Goal: Information Seeking & Learning: Learn about a topic

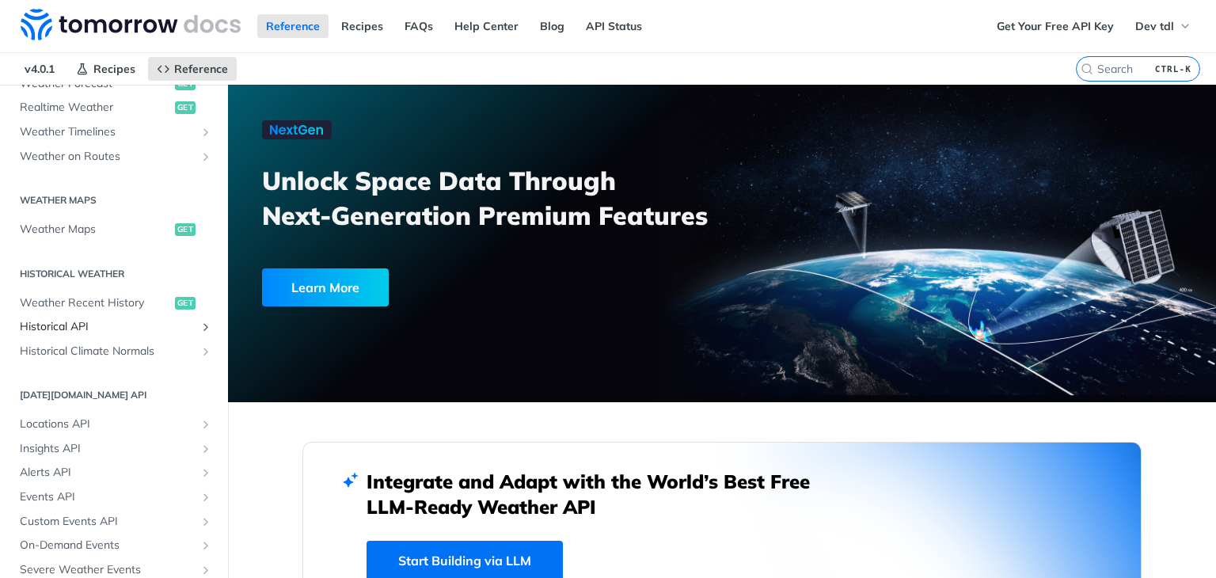
scroll to position [474, 0]
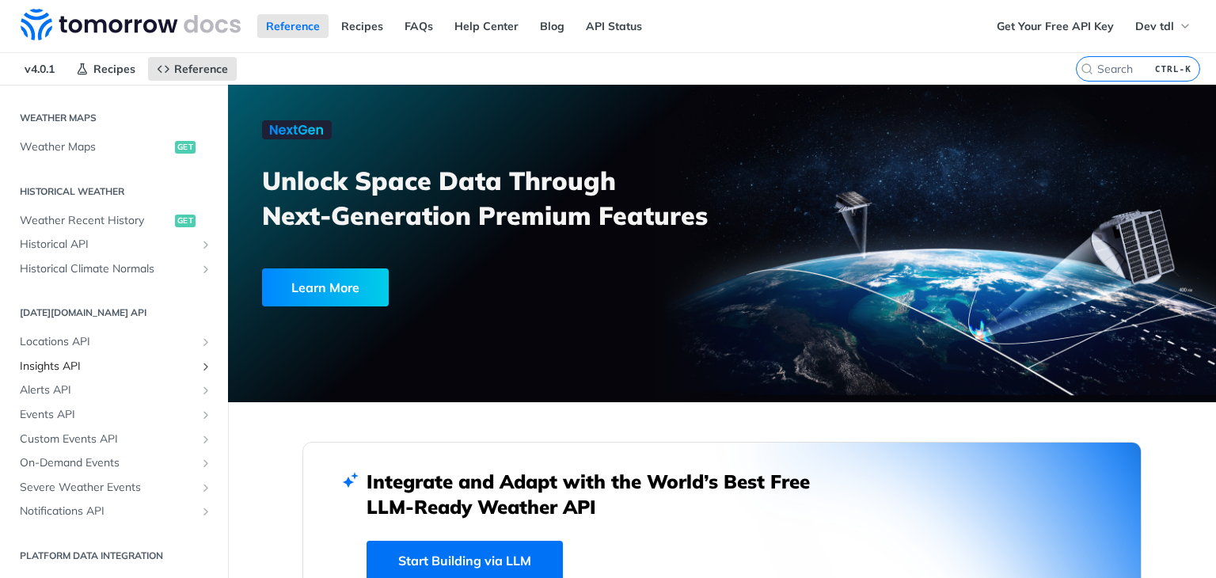
click at [75, 364] on span "Insights API" at bounding box center [108, 367] width 176 height 16
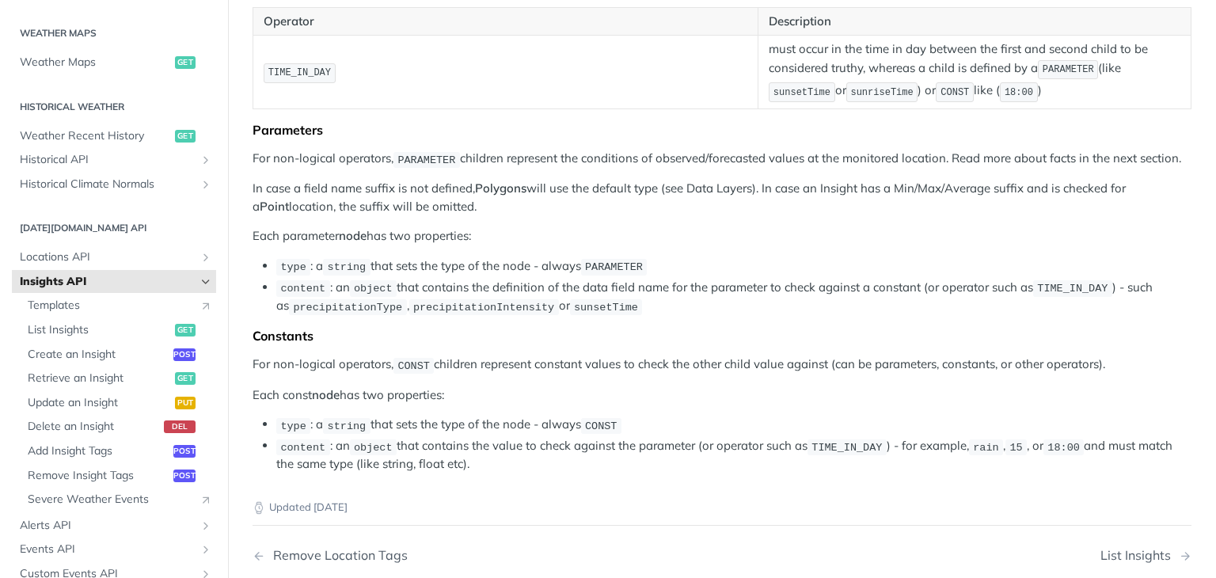
scroll to position [2360, 0]
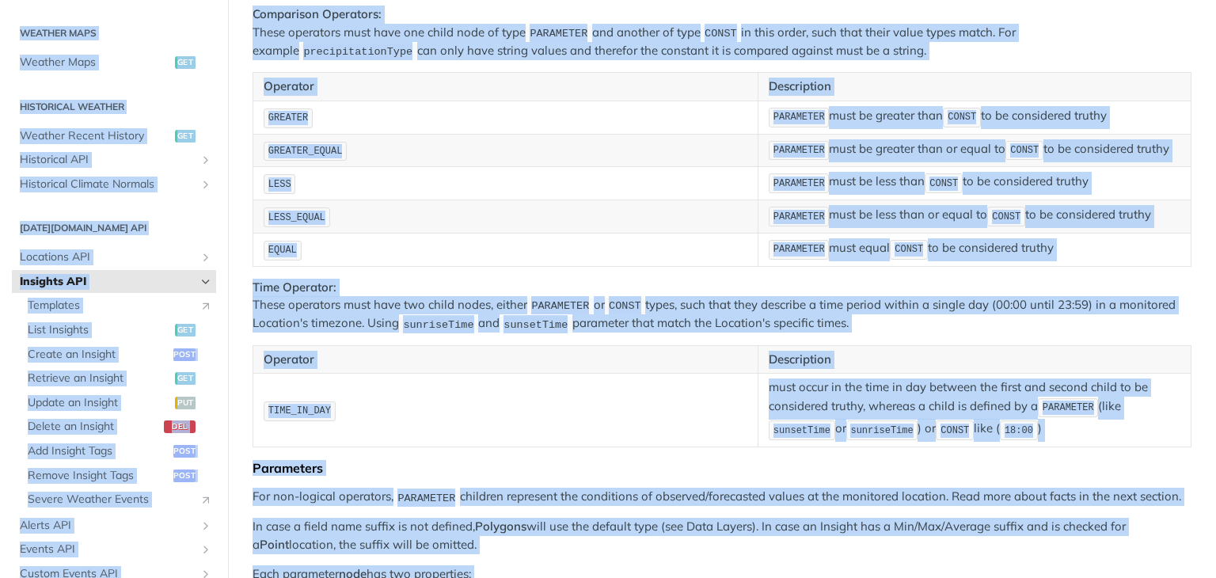
copy body "Jump to Content Reference Recipes FAQs Help Center Blog API Status Recipes Refe…"
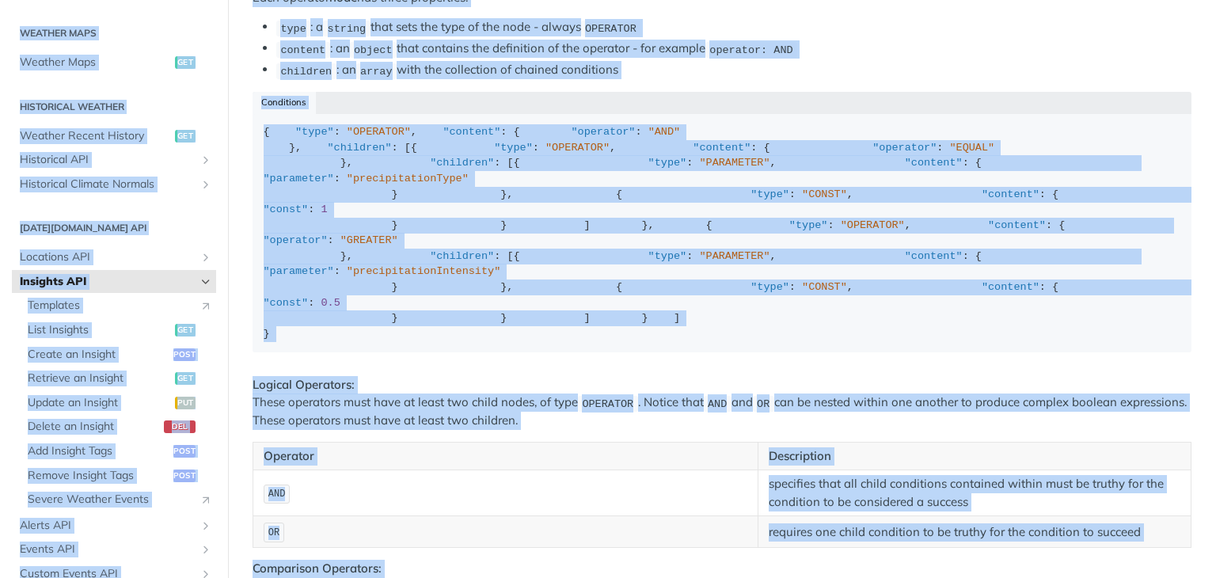
scroll to position [1093, 0]
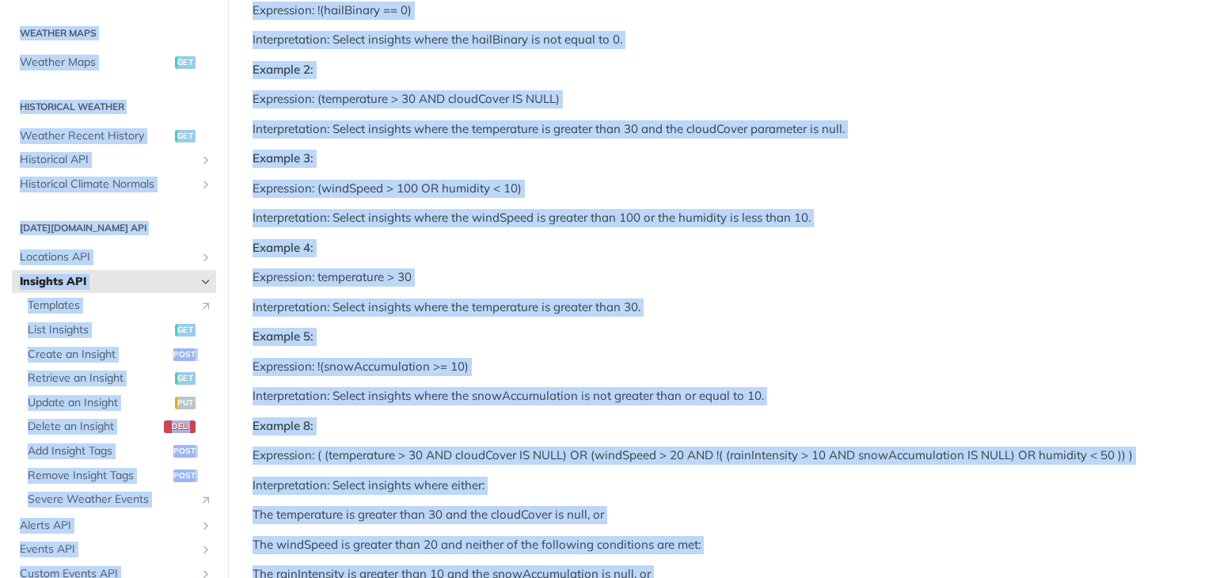
click at [532, 211] on p "Interpretation: Select insights where the windSpeed is greater than 100 or the …" at bounding box center [722, 218] width 939 height 18
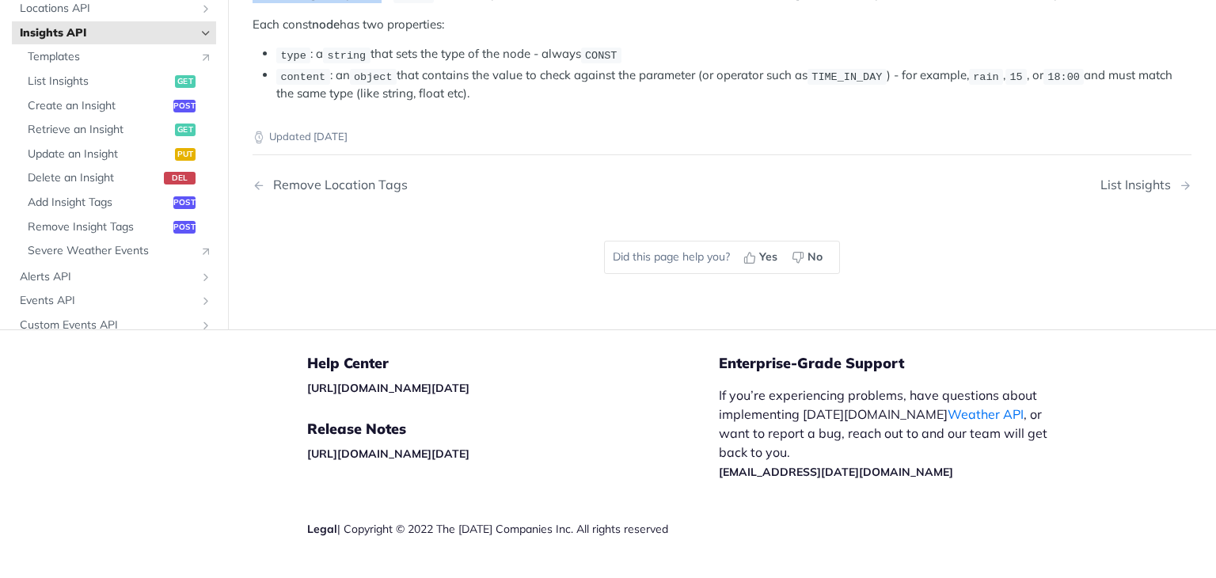
scroll to position [3389, 0]
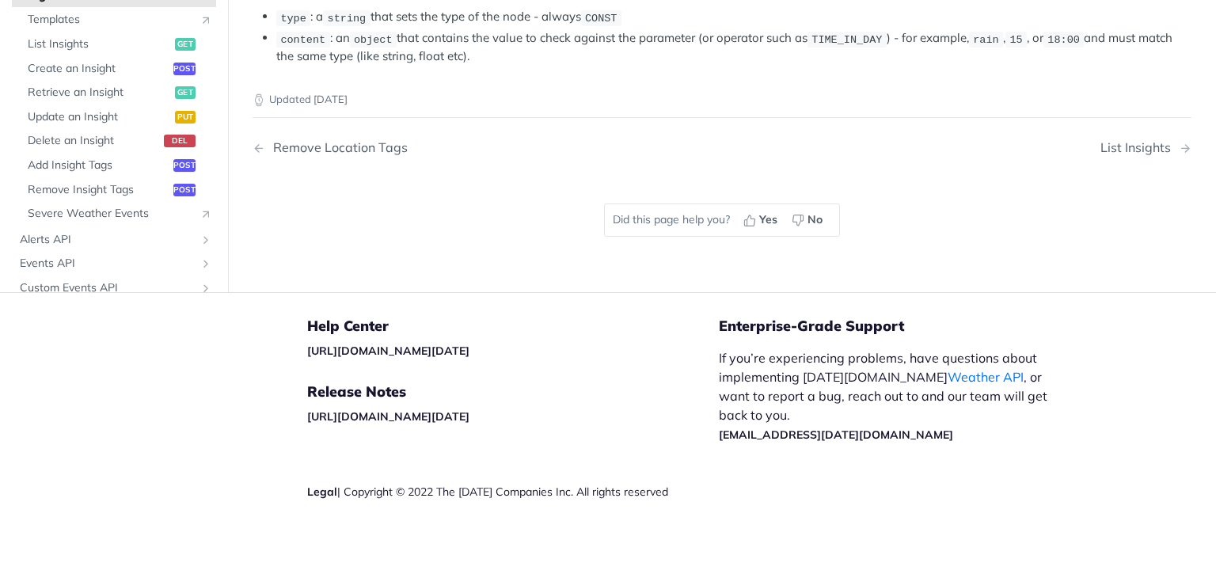
drag, startPoint x: 249, startPoint y: 112, endPoint x: 763, endPoint y: 62, distance: 516.2
copy article "Insights API An insight can be defined by either: Starting from scratch by conf…"
click at [542, 146] on link "Remove Location Tags" at bounding box center [454, 147] width 402 height 15
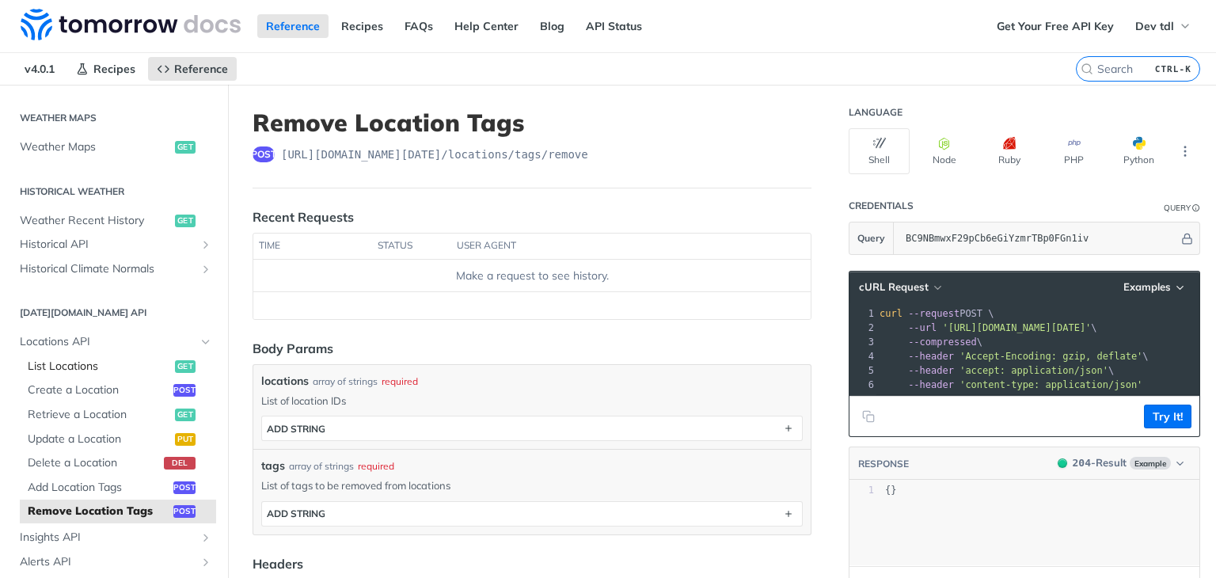
click at [120, 362] on span "List Locations" at bounding box center [99, 367] width 143 height 16
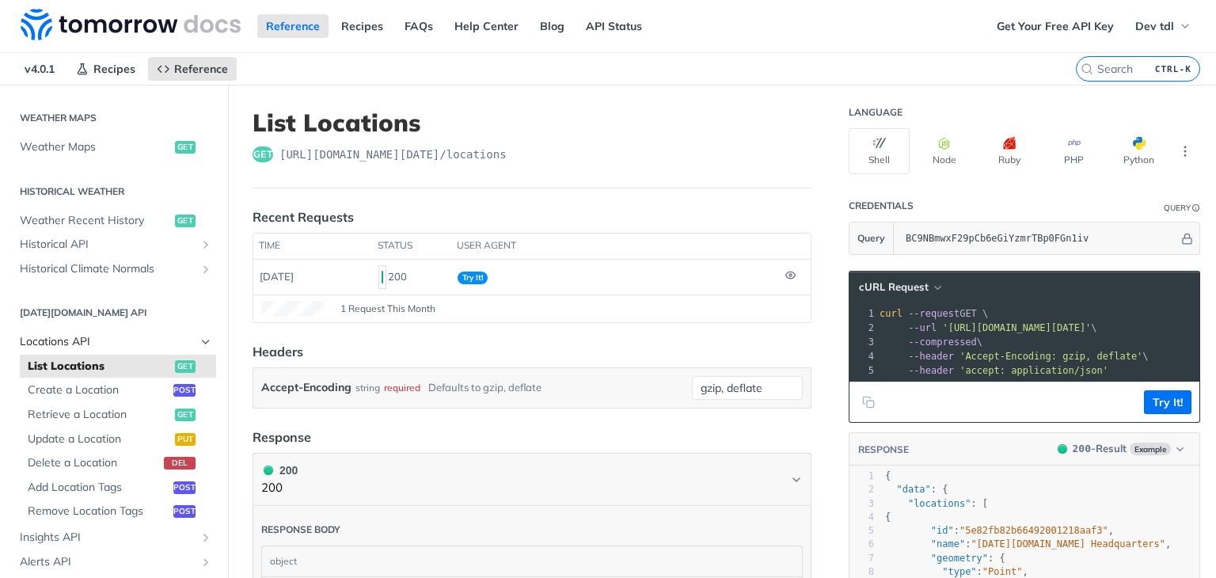
click at [199, 338] on icon "Hide subpages for Locations API" at bounding box center [205, 342] width 13 height 13
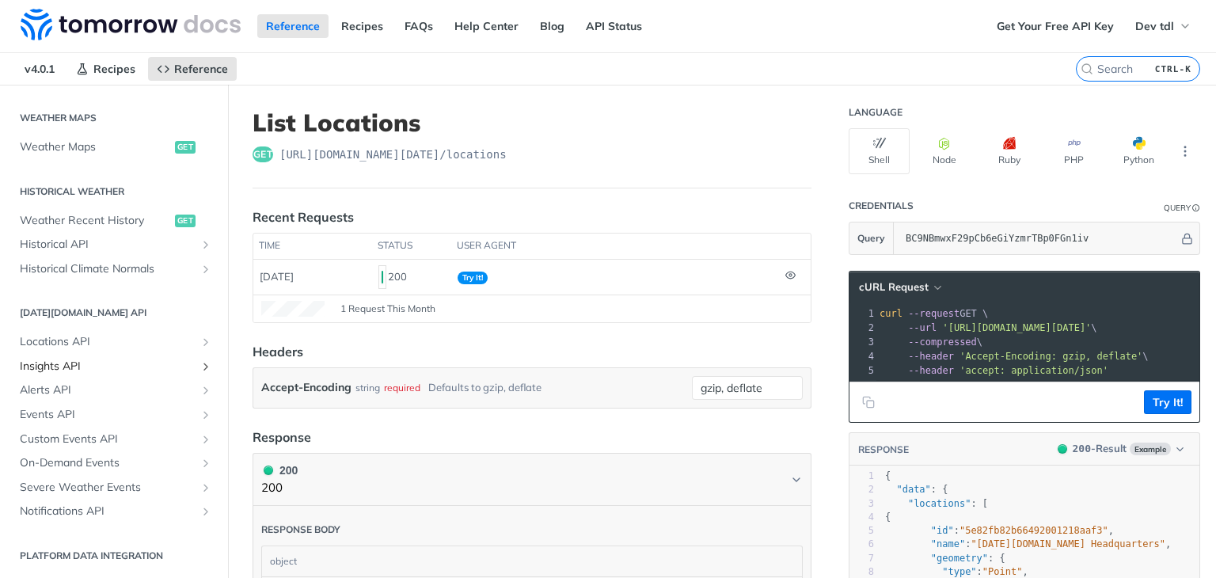
click at [190, 356] on link "Insights API" at bounding box center [114, 367] width 204 height 24
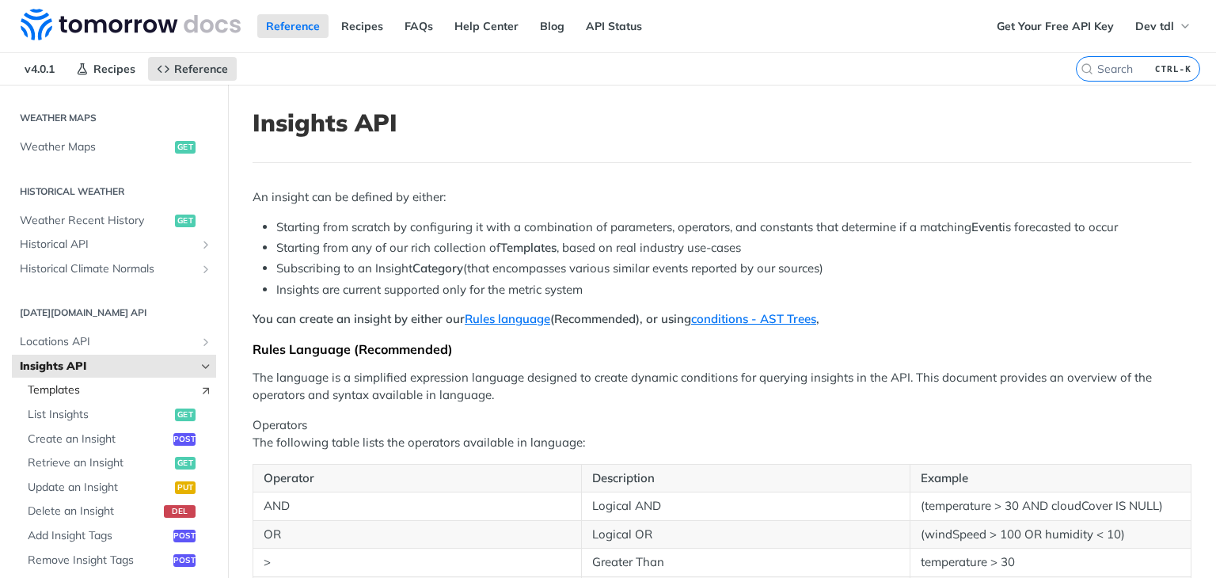
click at [136, 385] on span "Templates" at bounding box center [110, 390] width 164 height 16
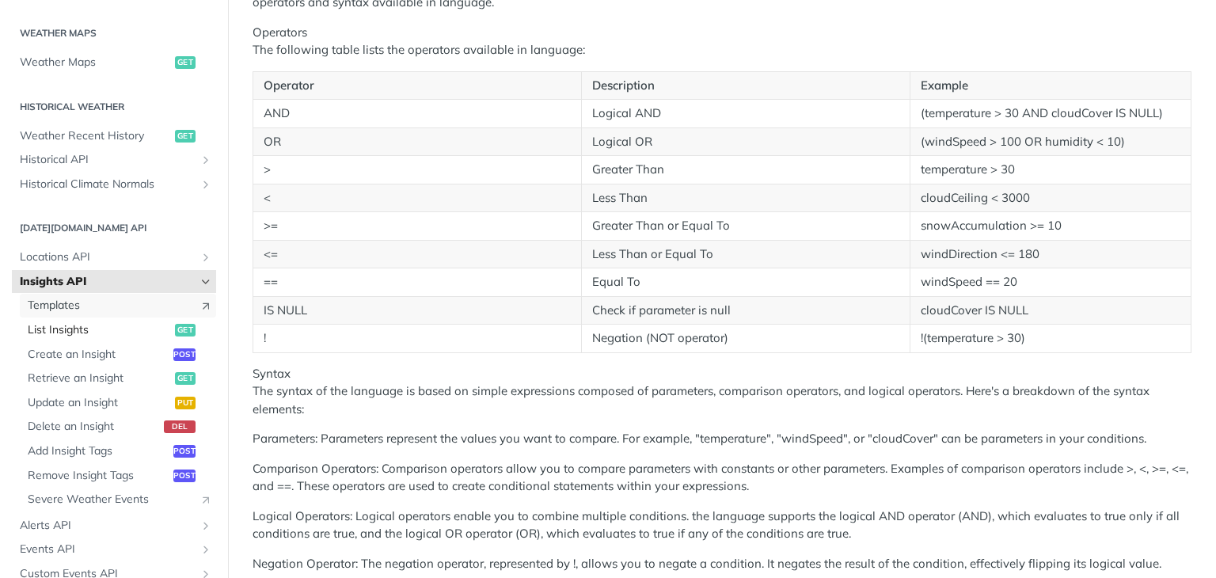
scroll to position [396, 0]
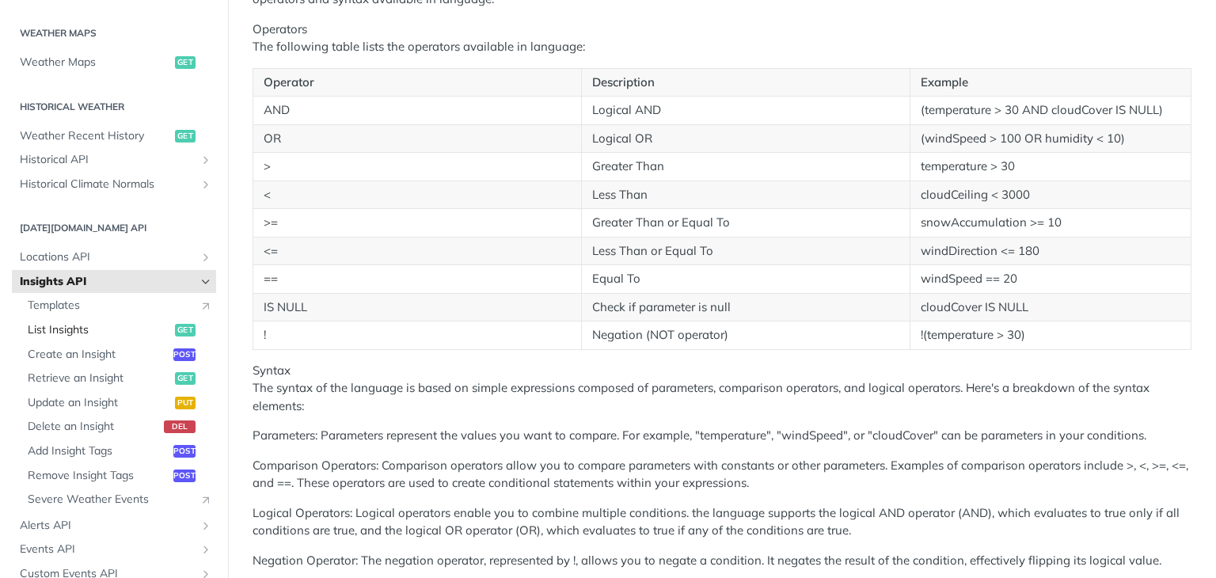
click at [60, 331] on span "List Insights" at bounding box center [99, 330] width 143 height 16
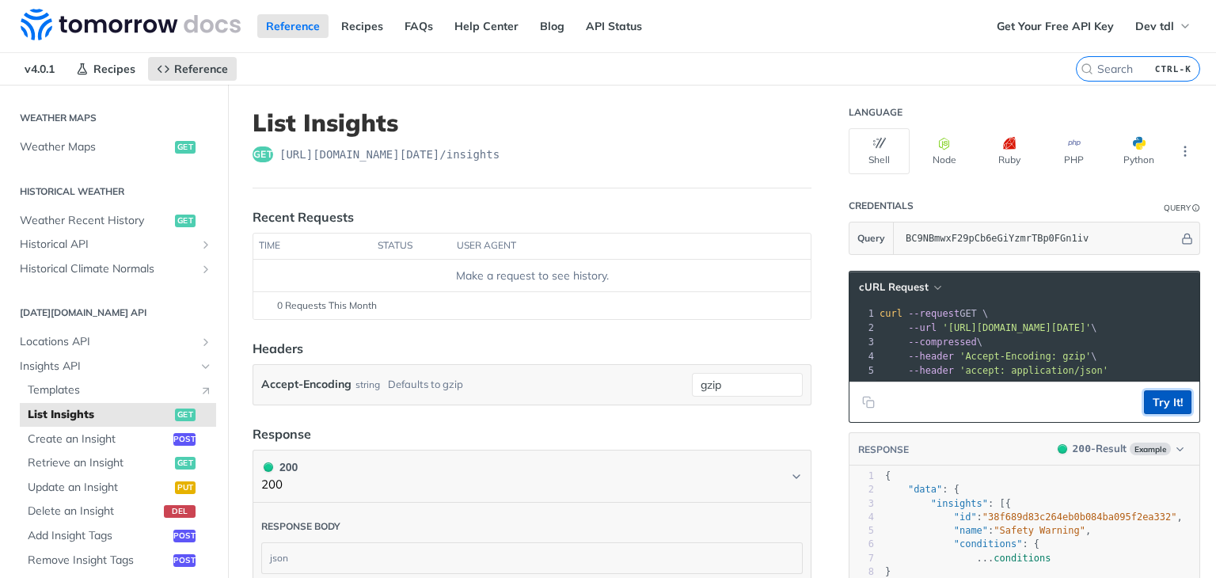
click at [1159, 414] on button "Try It!" at bounding box center [1167, 402] width 47 height 24
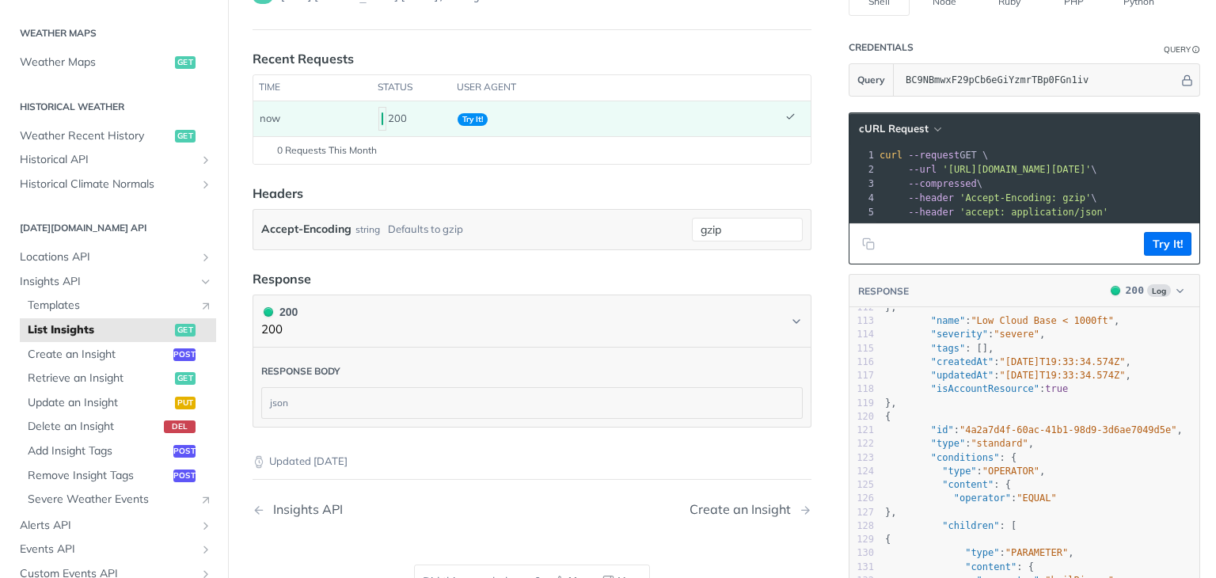
scroll to position [1582, 0]
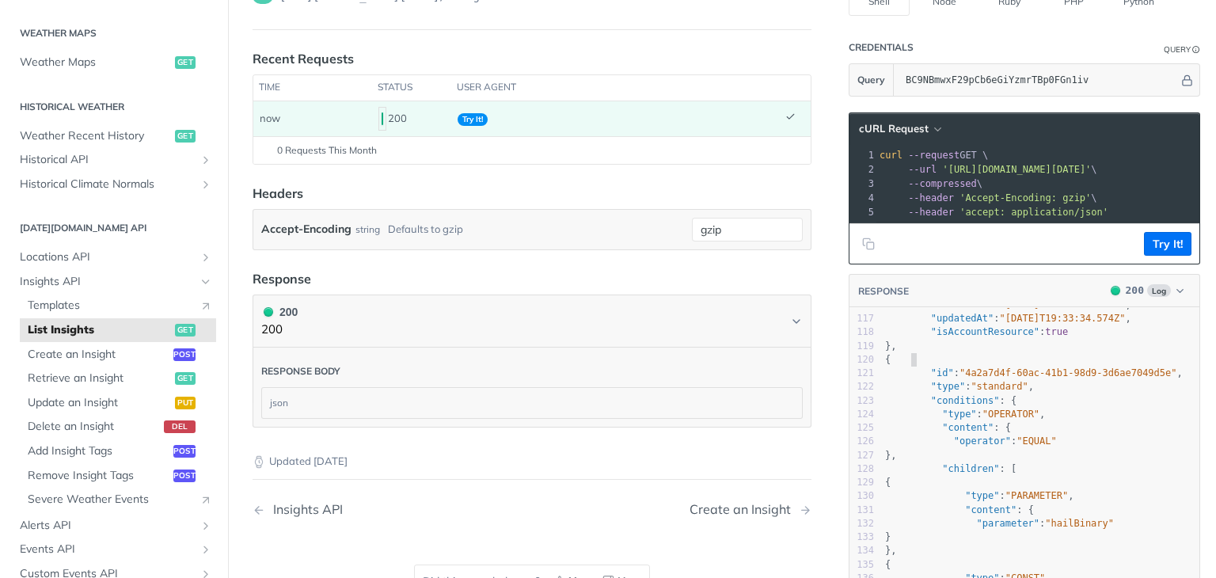
click at [891, 365] on span "{" at bounding box center [888, 359] width 6 height 11
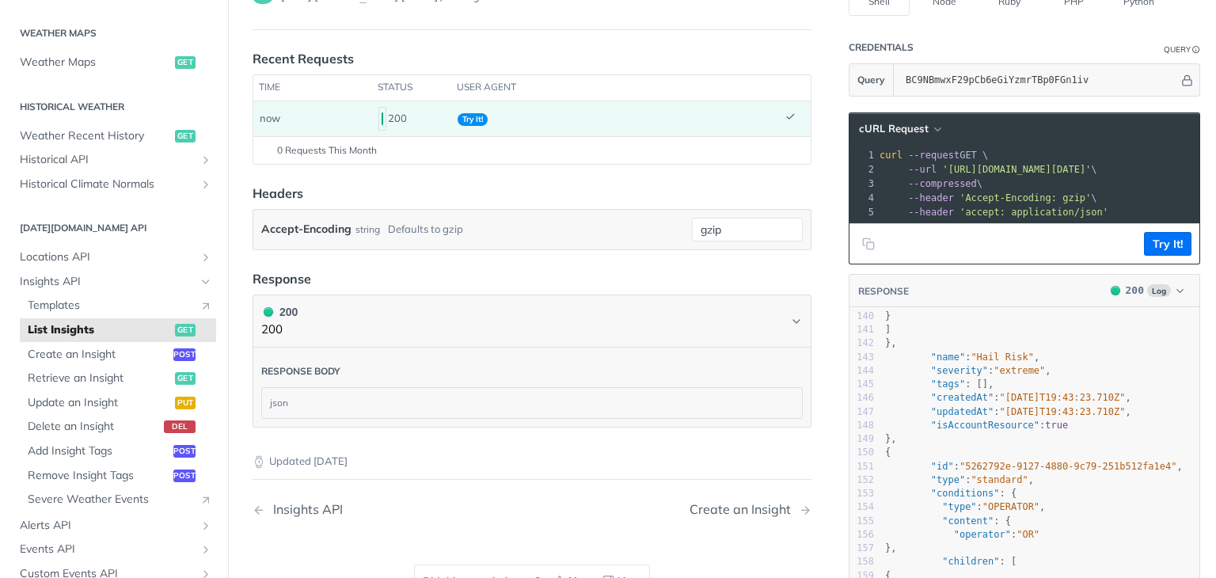
scroll to position [1942, 0]
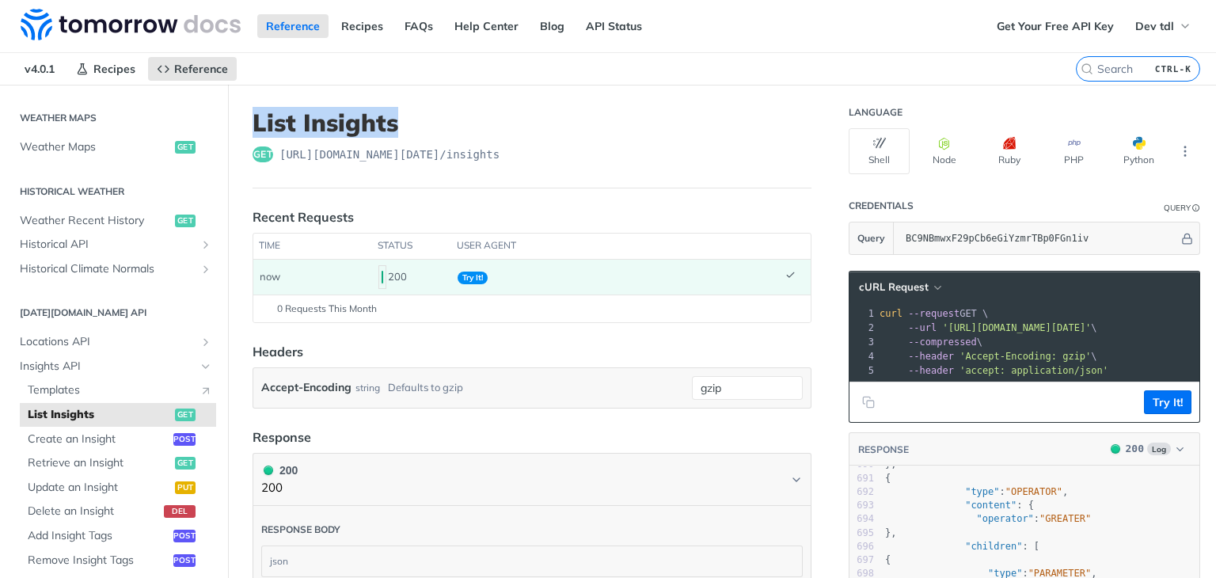
drag, startPoint x: 332, startPoint y: 124, endPoint x: 242, endPoint y: 123, distance: 89.5
click at [242, 123] on article "List Insights get https://api.tomorrow.io/v4 /insights Recent Requests time sta…" at bounding box center [532, 481] width 608 height 792
copy h1 "List Insights"
click at [253, 109] on h1 "List Insights" at bounding box center [532, 122] width 559 height 28
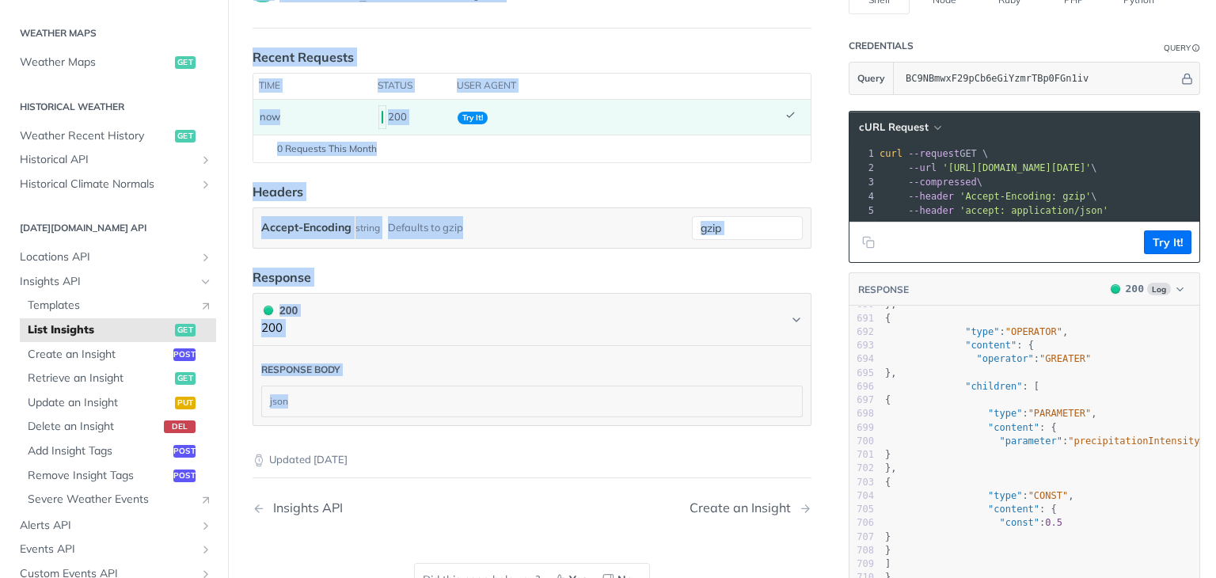
drag, startPoint x: 253, startPoint y: 109, endPoint x: 450, endPoint y: 415, distance: 363.2
click at [450, 415] on article "List Insights get https://api.tomorrow.io/v4 /insights Recent Requests time sta…" at bounding box center [532, 321] width 608 height 792
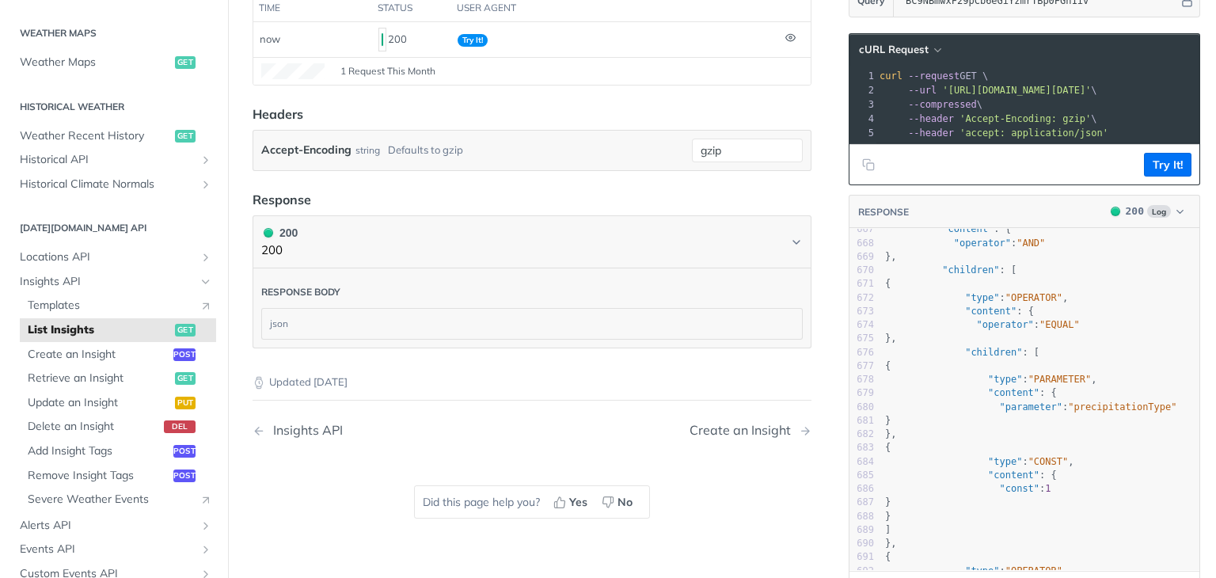
click at [1067, 291] on pre "{" at bounding box center [1040, 283] width 317 height 13
type textarea "{ "data": { "insights": [ { "id": "0a56326e-d46d-4476-a83c-5766baa98da5", "type…"
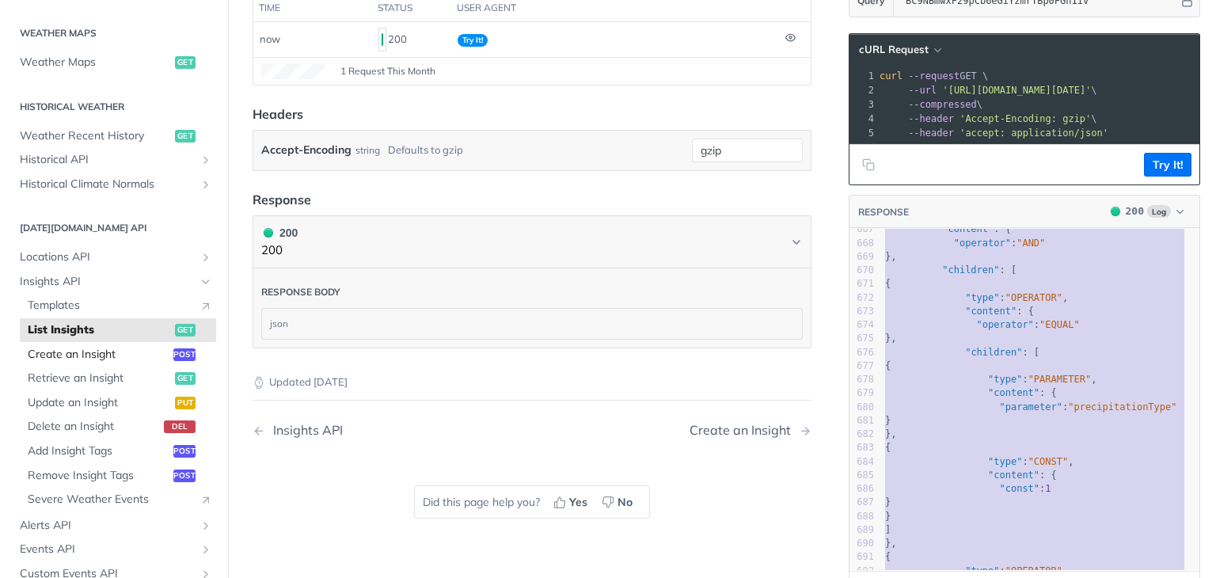
click at [98, 357] on span "Create an Insight" at bounding box center [99, 355] width 142 height 16
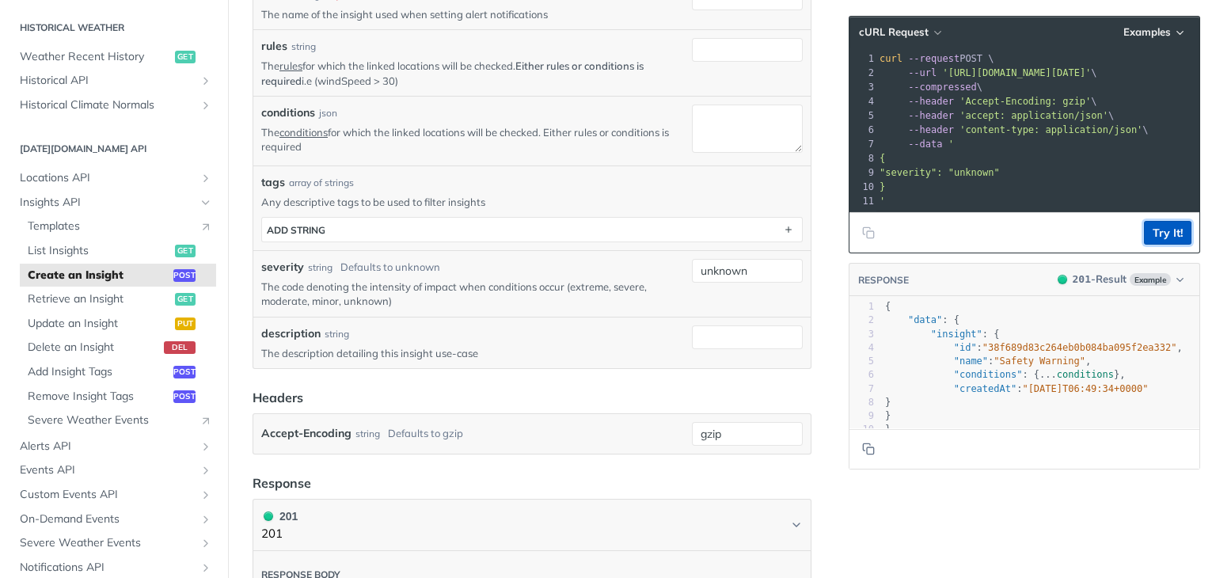
click at [1154, 245] on button "Try It!" at bounding box center [1167, 233] width 47 height 24
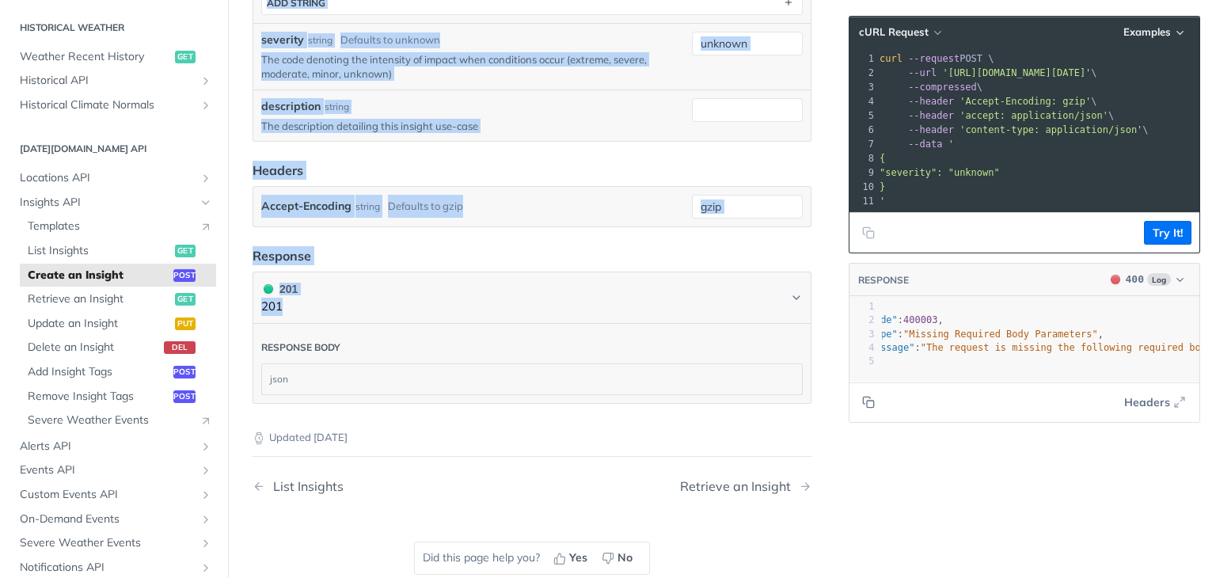
scroll to position [700, 0]
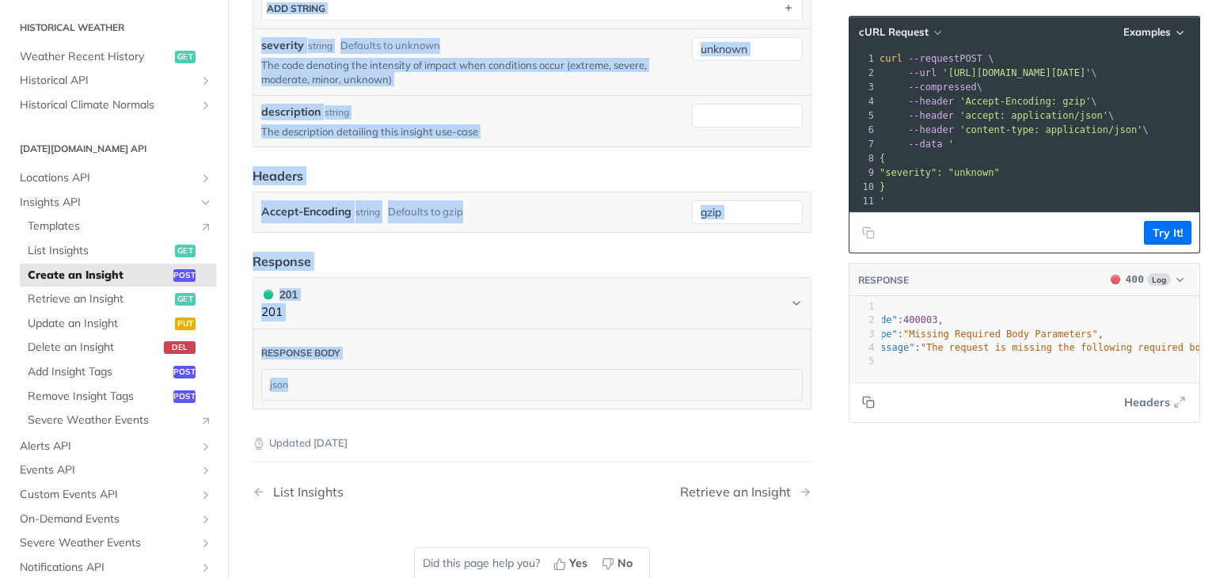
drag, startPoint x: 250, startPoint y: 116, endPoint x: 583, endPoint y: 400, distance: 436.9
click at [583, 400] on article "Create an Insight post https://api.tomorrow.io/v4 /insights Recent Requests tim…" at bounding box center [532, 10] width 608 height 1251
copy article "Create an Insight post https://api.tomorrow.io/v4 /insights Recent Requests tim…"
click at [127, 298] on span "Retrieve an Insight" at bounding box center [99, 299] width 143 height 16
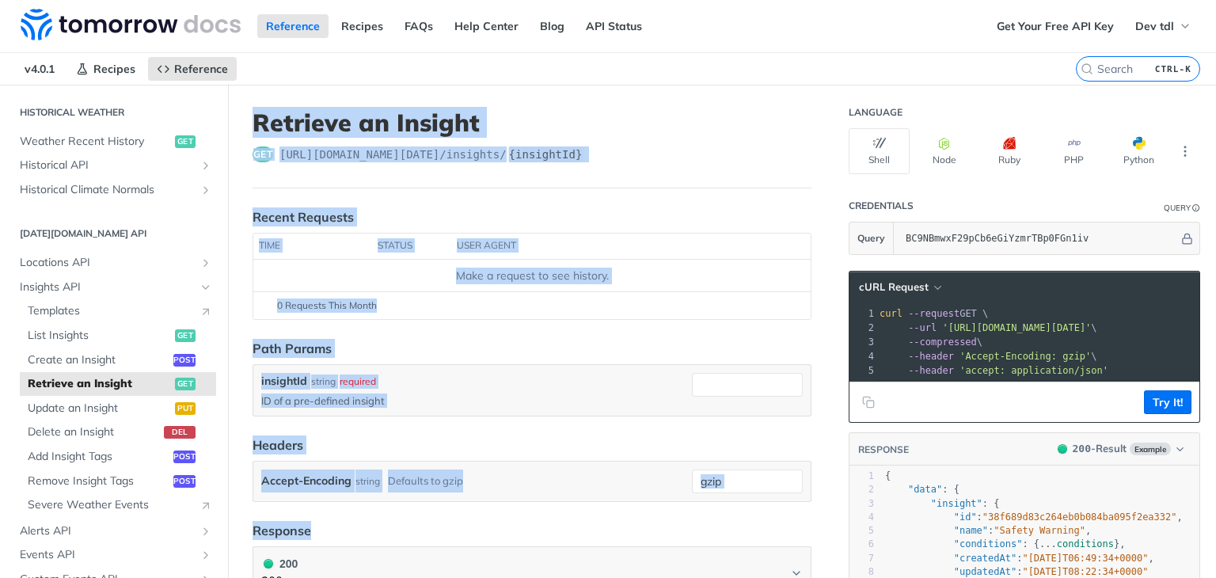
click at [641, 139] on header "Retrieve an Insight get https://api.tomorrow.io/v4 /insights/ {insightId}" at bounding box center [532, 148] width 559 height 80
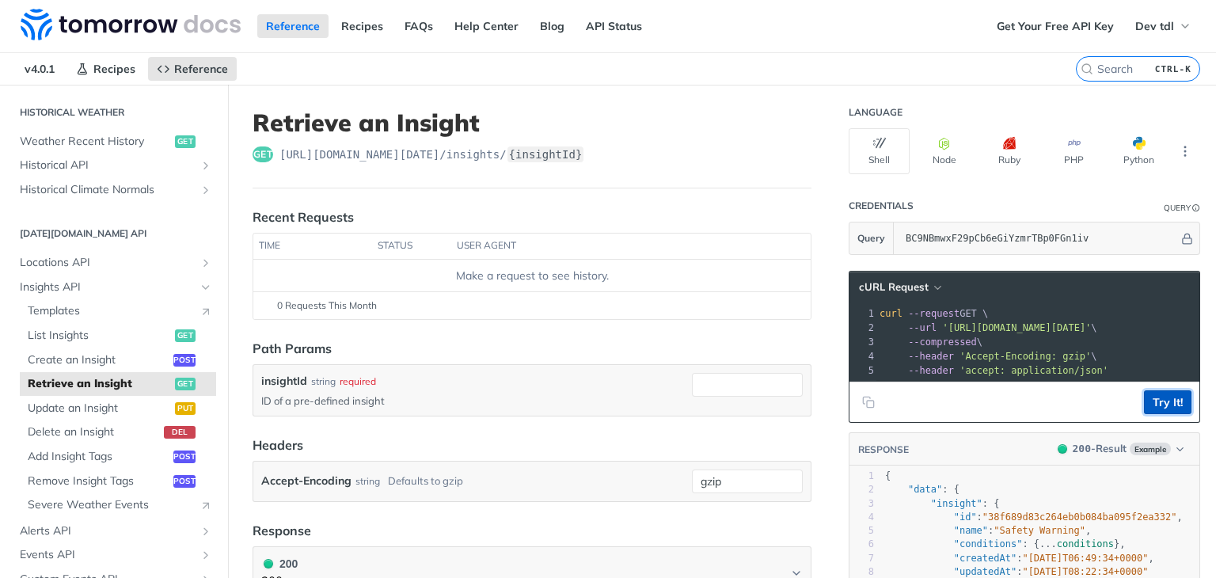
click at [1169, 412] on button "Try It!" at bounding box center [1167, 402] width 47 height 24
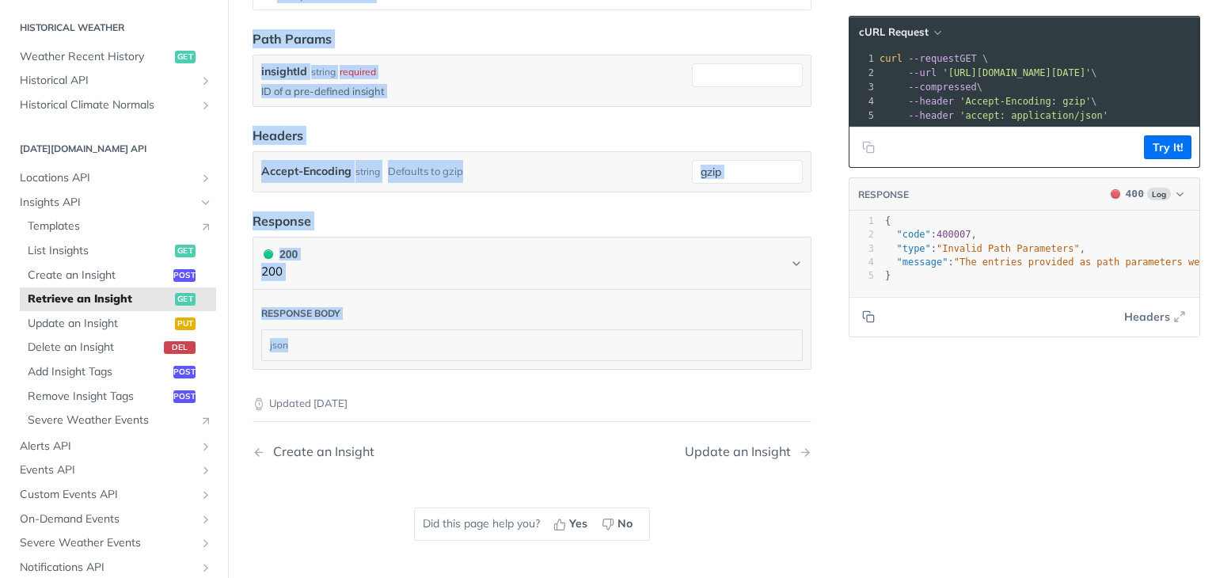
scroll to position [326, 0]
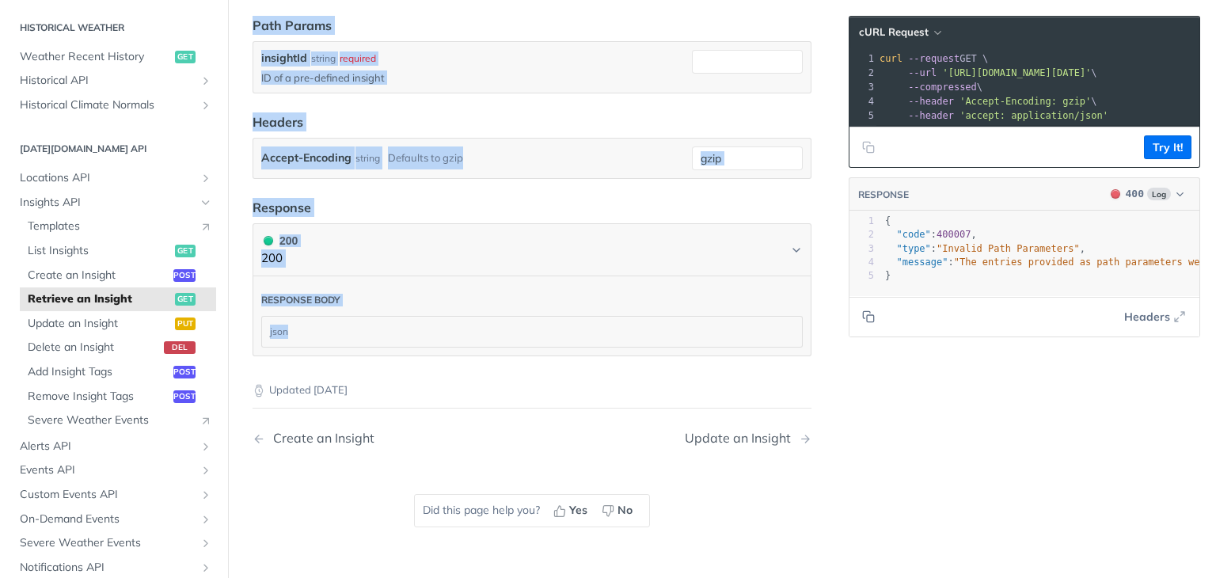
copy article "Retrieve an Insight get https://api.tomorrow.io/v4 /insights/ {insightId} Recen…"
drag, startPoint x: 318, startPoint y: 175, endPoint x: 481, endPoint y: 330, distance: 225.1
click at [481, 330] on article "Retrieve an Insight get https://api.tomorrow.io/v4 /insights/ {insightId} Recen…" at bounding box center [532, 171] width 608 height 824
click at [127, 317] on span "Update an Insight" at bounding box center [99, 324] width 143 height 16
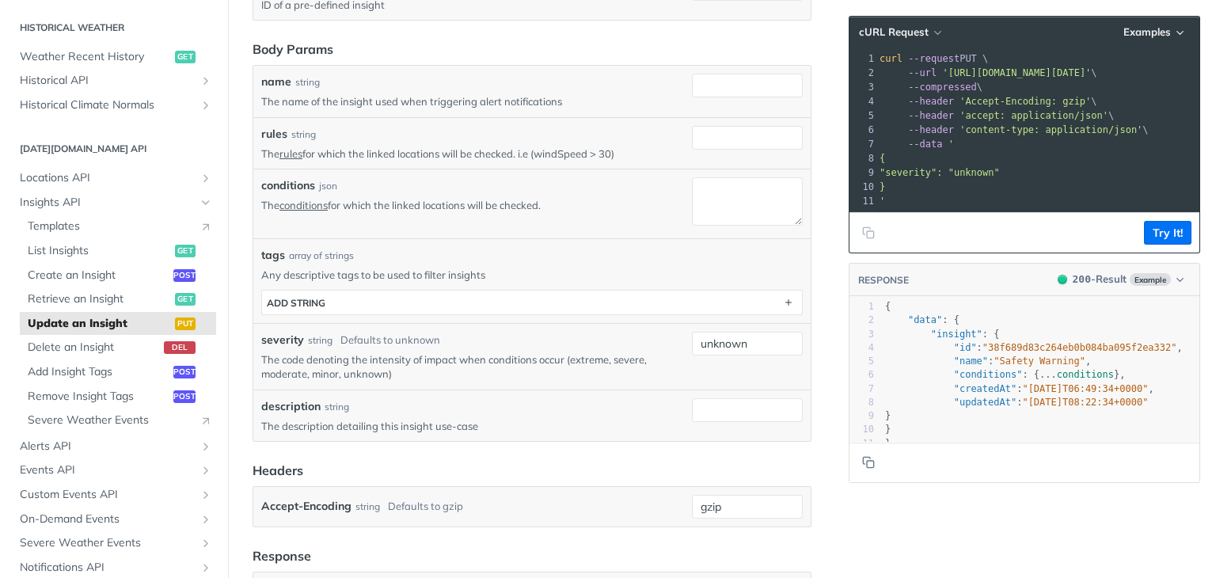
scroll to position [792, 0]
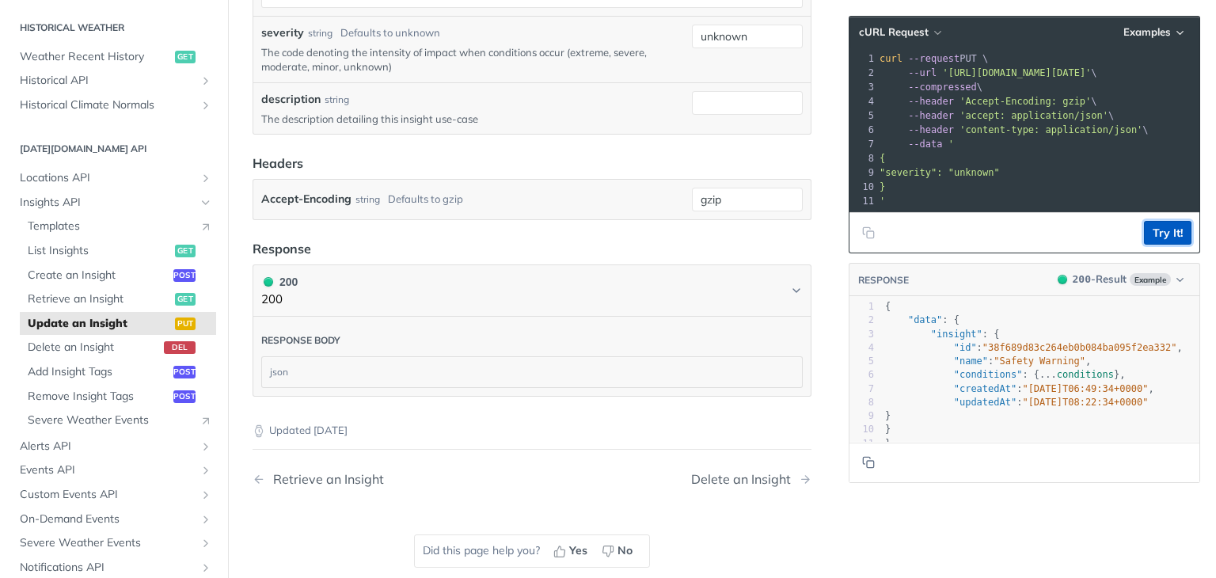
click at [1158, 239] on button "Try It!" at bounding box center [1167, 233] width 47 height 24
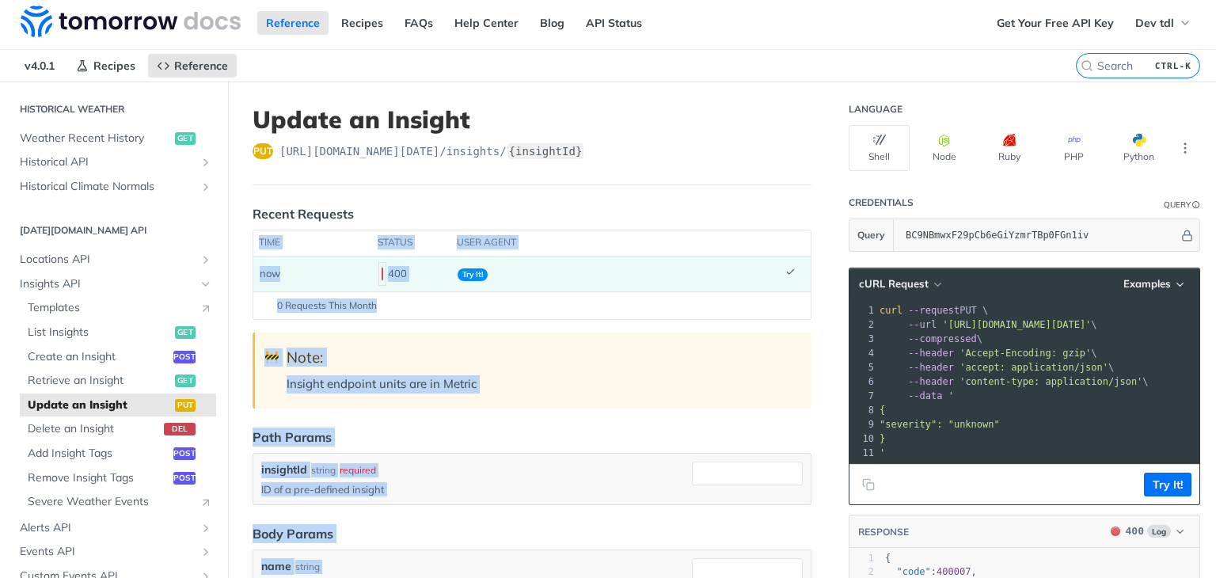
scroll to position [0, 0]
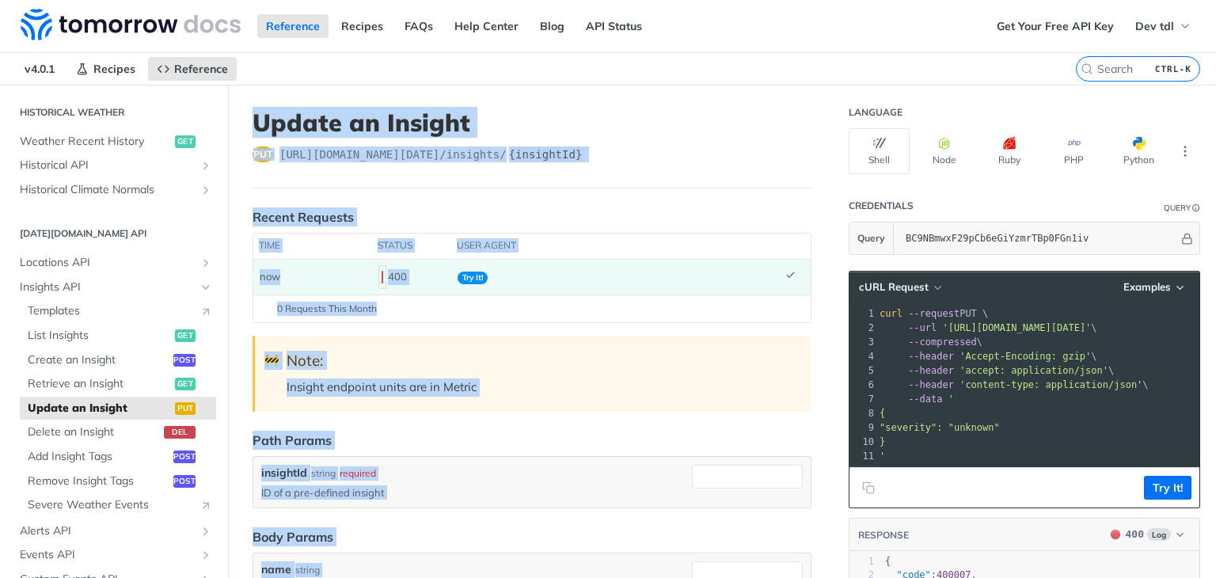
drag, startPoint x: 803, startPoint y: 421, endPoint x: 260, endPoint y: 118, distance: 621.3
copy article "Update an Insight put https://api.tomorrow.io/v4 /insights/ {insightId} Recent …"
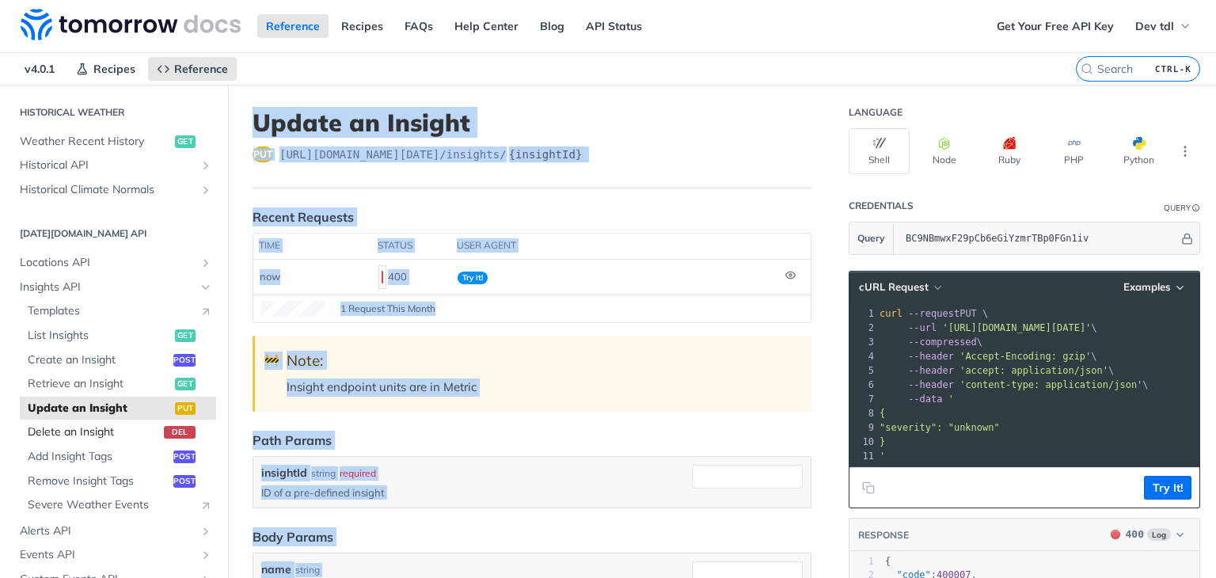
click at [139, 428] on span "Delete an Insight" at bounding box center [94, 432] width 132 height 16
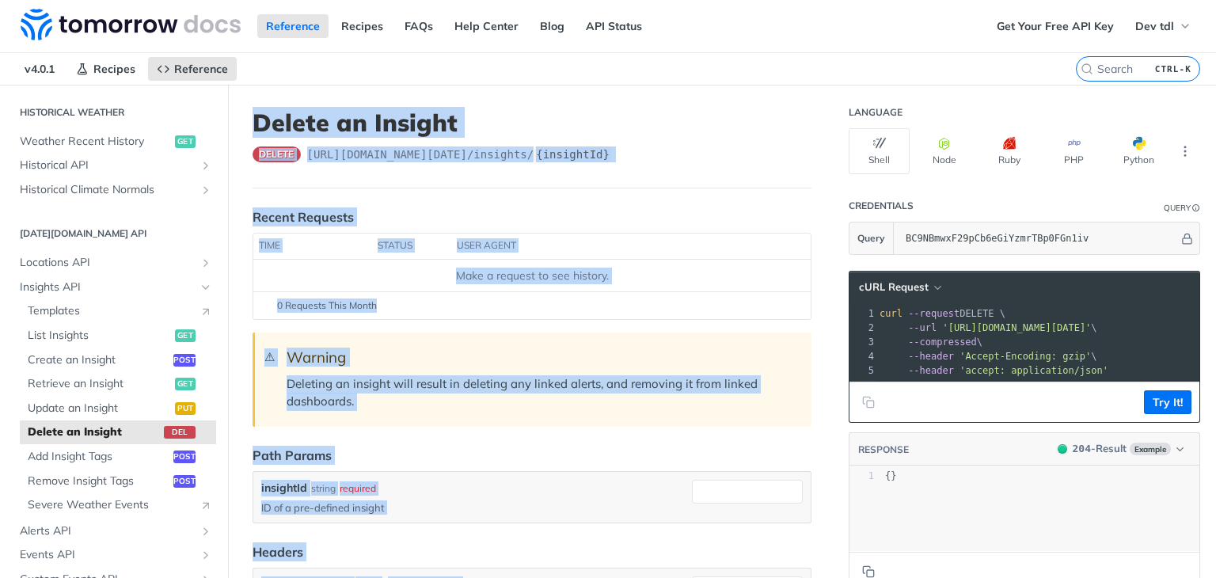
click at [269, 113] on h1 "Delete an Insight" at bounding box center [532, 122] width 559 height 28
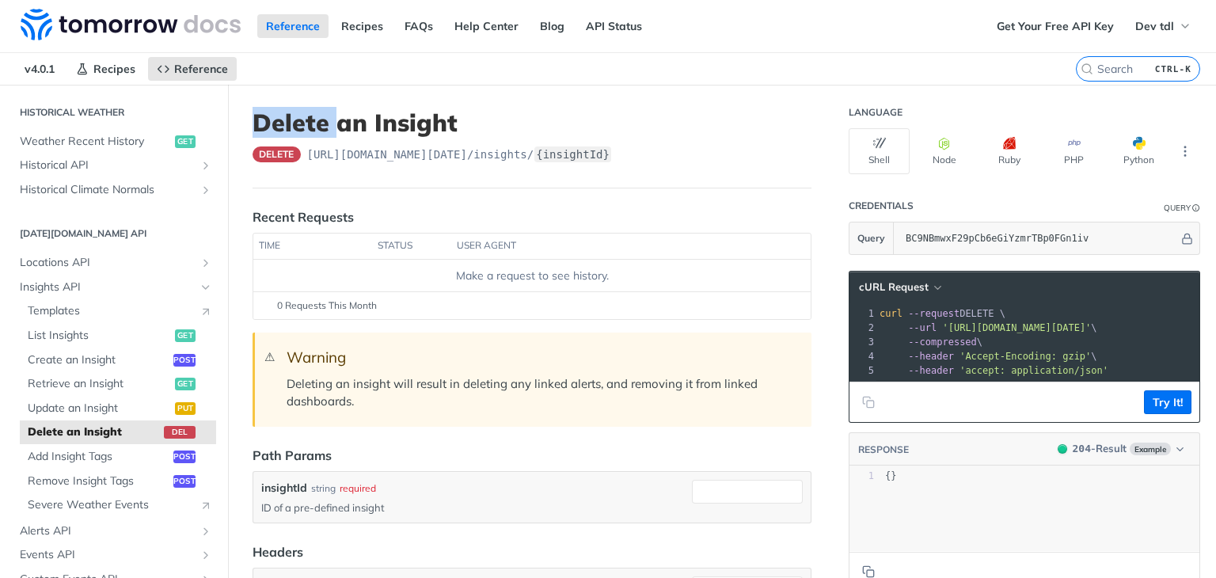
click at [269, 113] on h1 "Delete an Insight" at bounding box center [532, 122] width 559 height 28
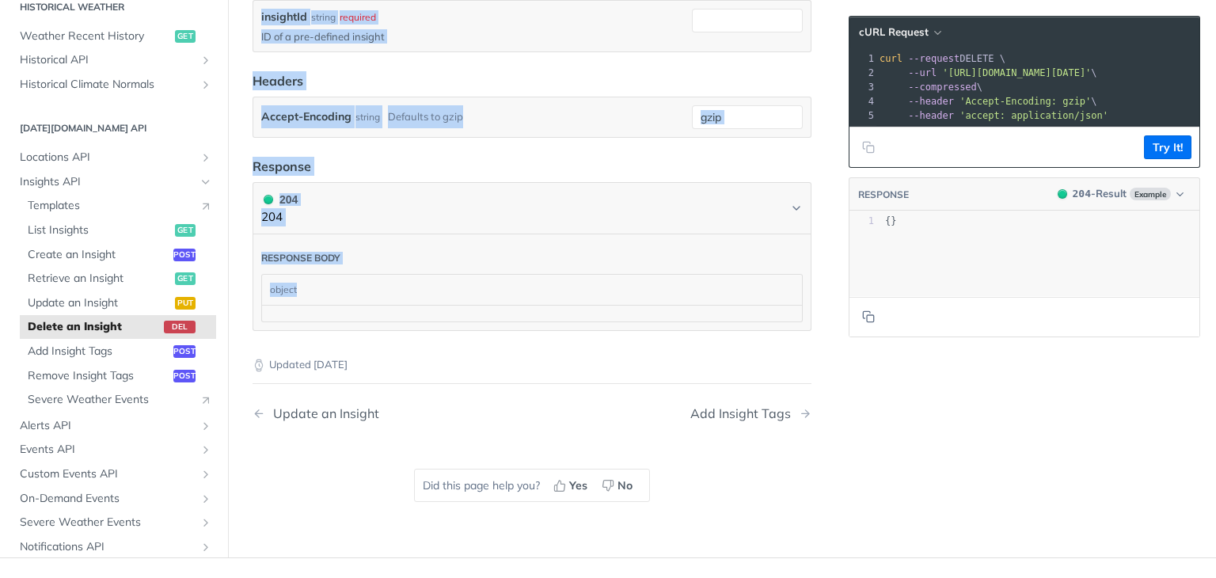
scroll to position [472, 0]
drag, startPoint x: 269, startPoint y: 113, endPoint x: 410, endPoint y: 317, distance: 247.5
click at [410, 317] on article "Delete an Insight delete https://api.tomorrow.io/v4 /insights/ {insightId} Rece…" at bounding box center [532, 85] width 608 height 944
click at [426, 412] on link "Update an Insight" at bounding box center [373, 412] width 240 height 15
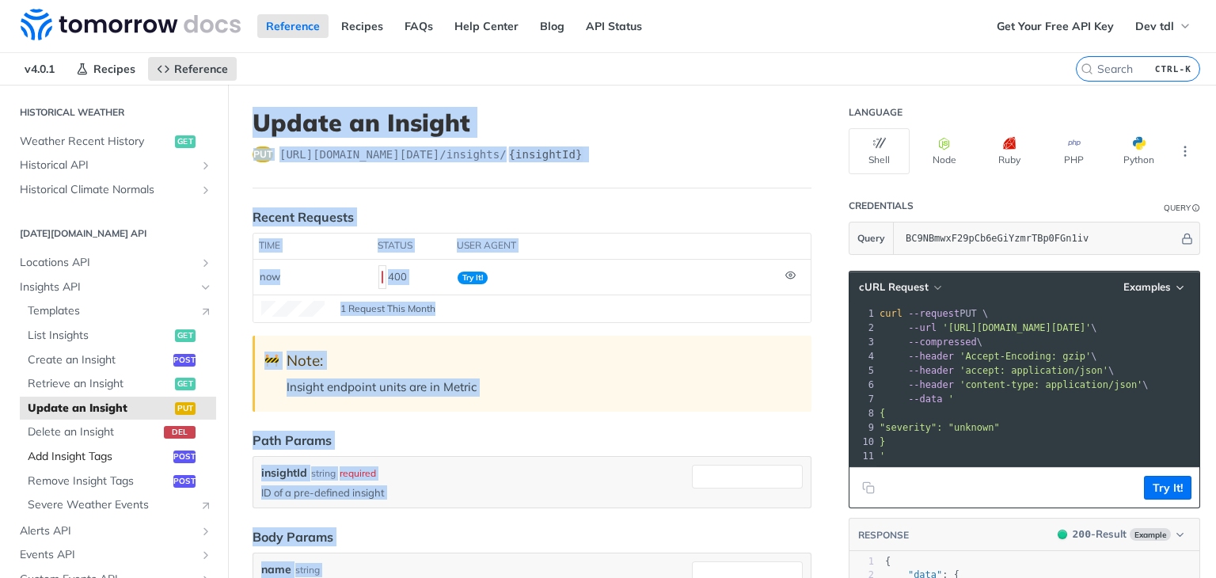
click at [65, 457] on span "Add Insight Tags" at bounding box center [99, 457] width 142 height 16
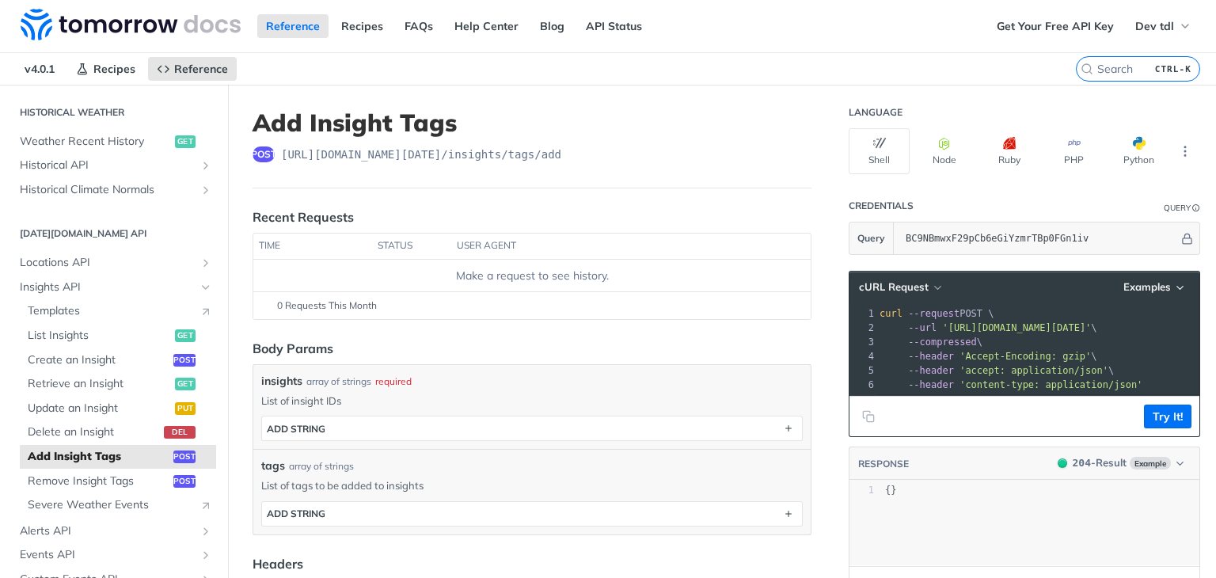
click at [462, 83] on nav "v4.0.1 Recipes Reference" at bounding box center [538, 69] width 1076 height 32
click at [301, 127] on h1 "Add Insight Tags" at bounding box center [532, 122] width 559 height 28
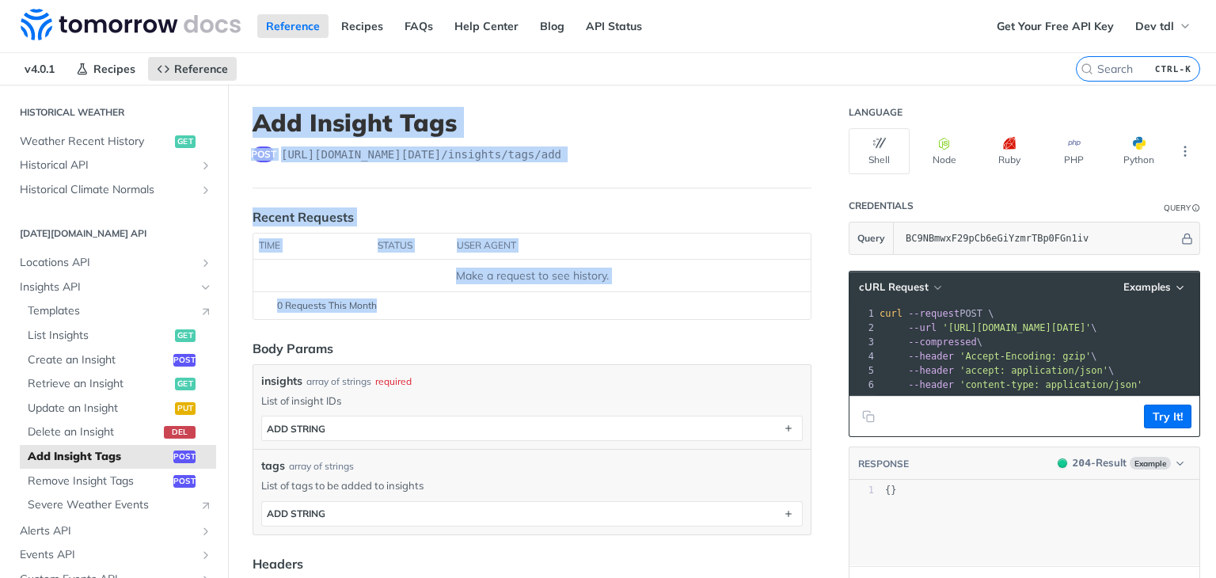
scroll to position [484, 0]
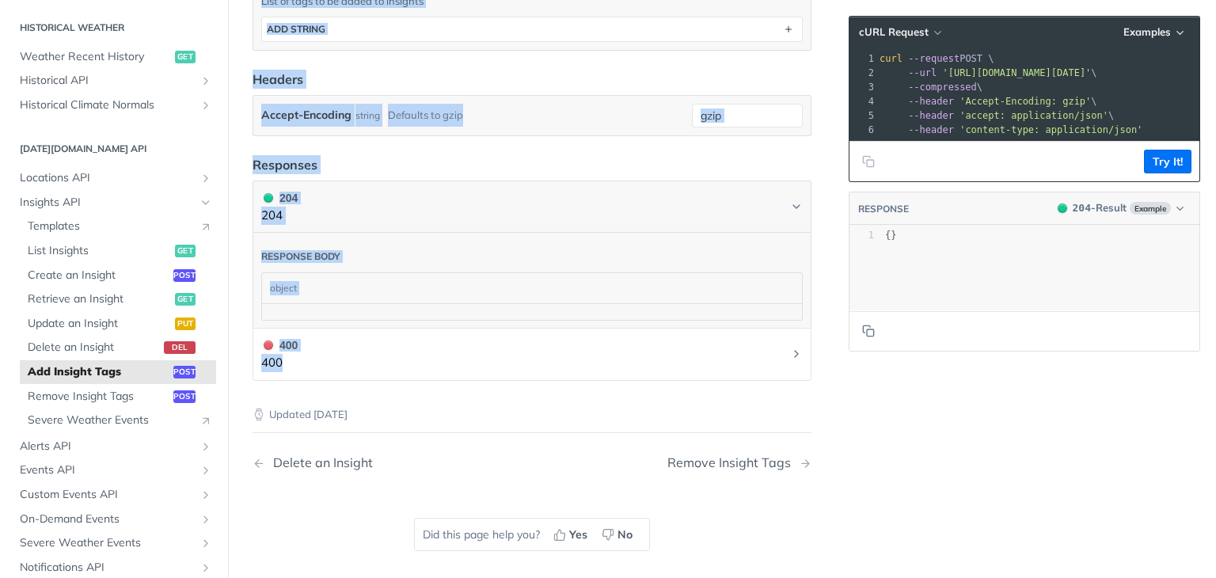
drag, startPoint x: 301, startPoint y: 127, endPoint x: 398, endPoint y: 350, distance: 243.5
click at [398, 350] on article "Add Insight Tags post https://api.tomorrow.io/v4 /insights/tags/add Recent Requ…" at bounding box center [532, 103] width 608 height 1006
copy article "Add Insight Tags post https://api.tomorrow.io/v4 /insights/tags/add Recent Requ…"
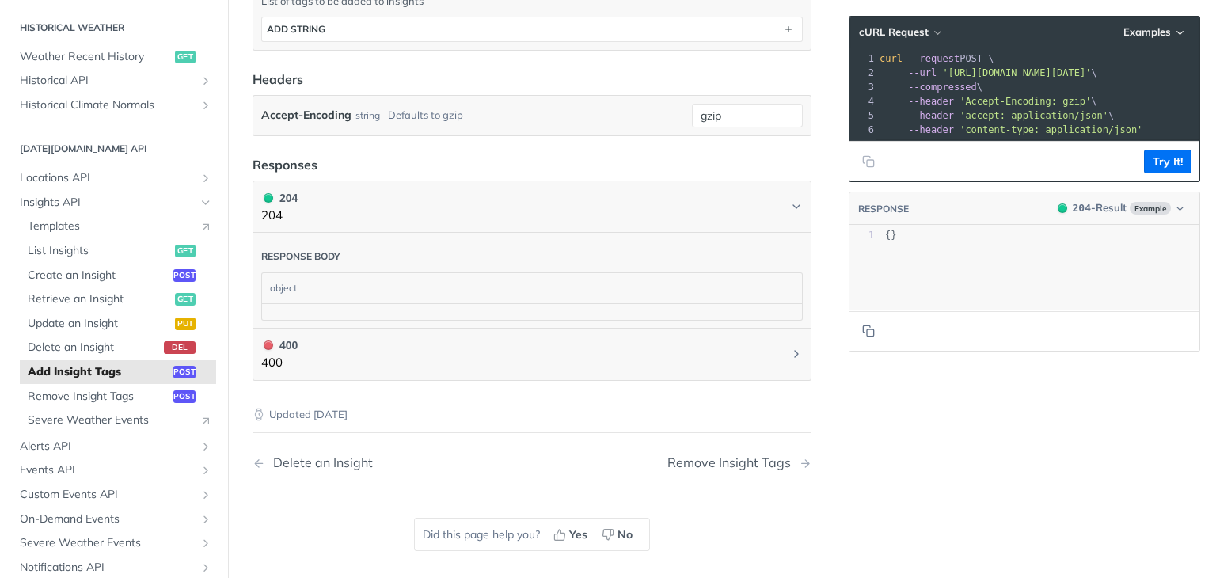
click at [329, 494] on div "Updated 4 months ago Delete an Insight Remove Insight Tags Did this page help y…" at bounding box center [532, 482] width 559 height 203
click at [117, 398] on span "Remove Insight Tags" at bounding box center [99, 397] width 142 height 16
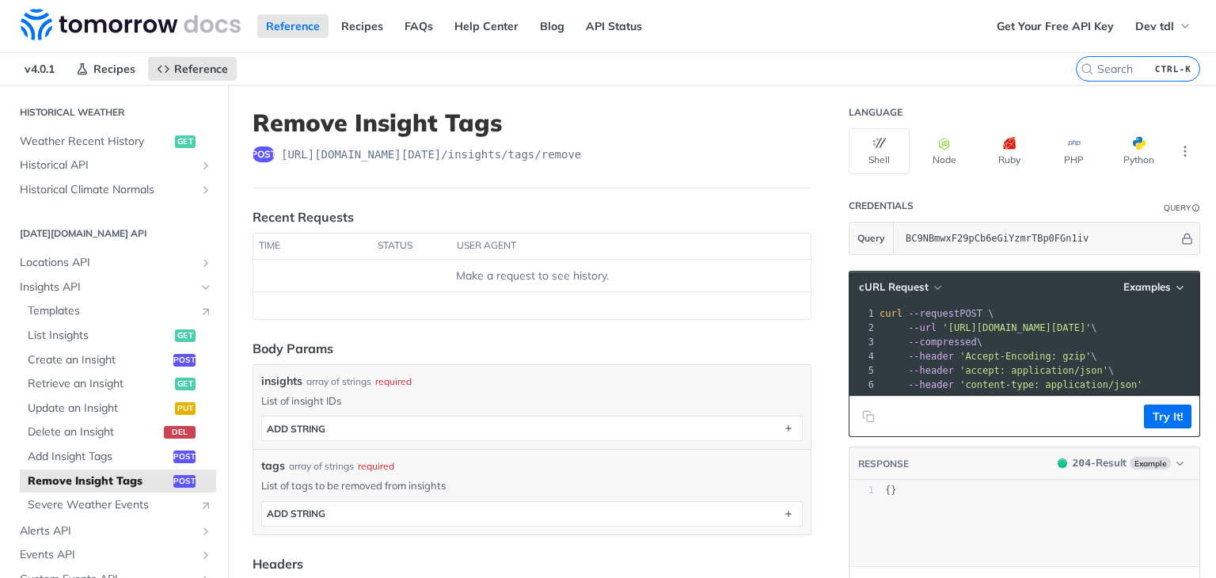
click at [296, 121] on h1 "Remove Insight Tags" at bounding box center [532, 122] width 559 height 28
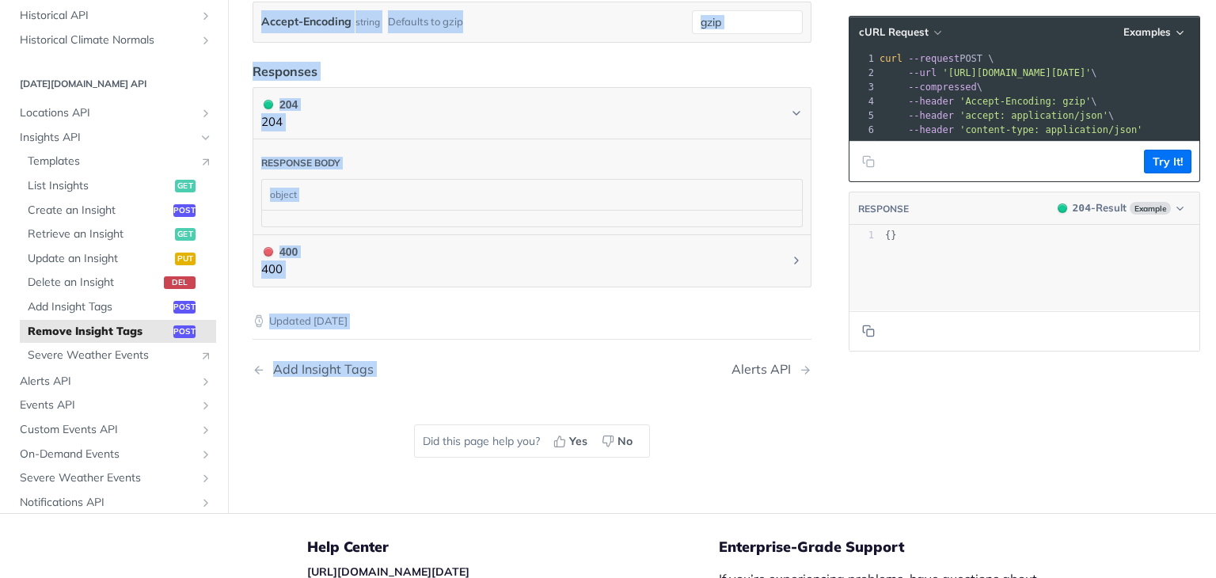
scroll to position [592, 0]
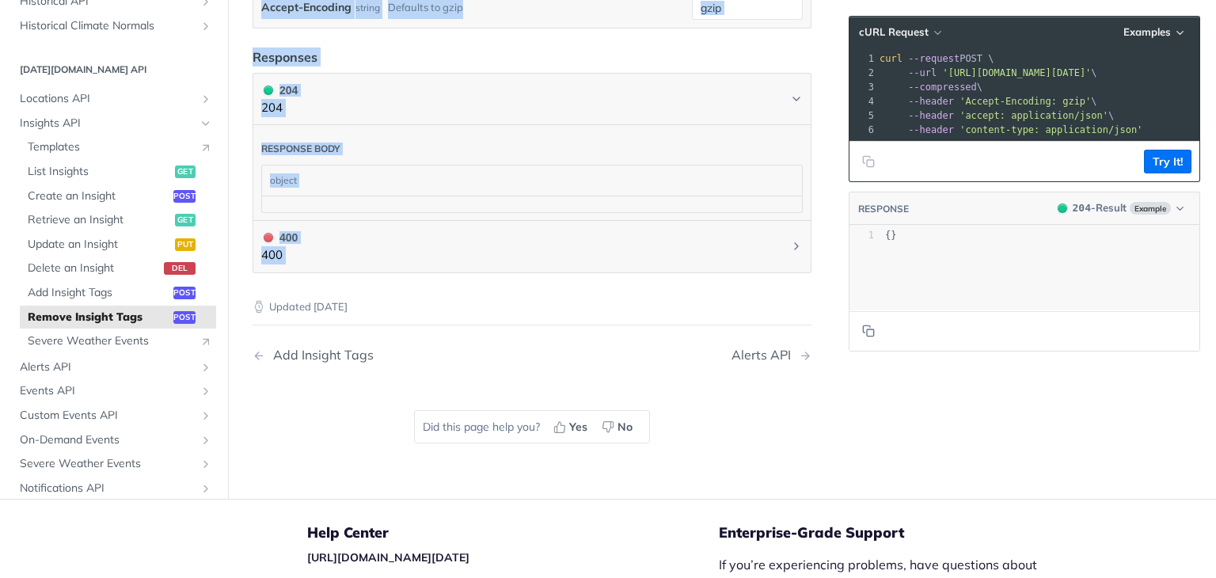
drag, startPoint x: 296, startPoint y: 121, endPoint x: 387, endPoint y: 276, distance: 179.9
copy article "Remove Insight Tags post https://api.tomorrow.io/v4 /insights/tags/remove Recen…"
click at [120, 340] on span "Severe Weather Events" at bounding box center [110, 341] width 164 height 16
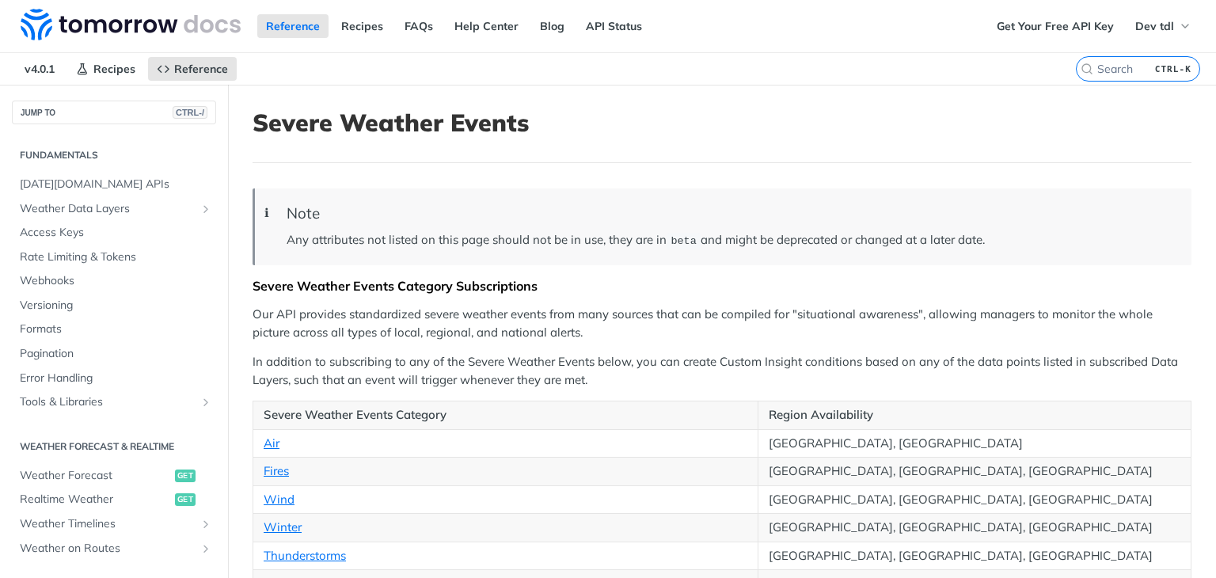
scroll to position [474, 0]
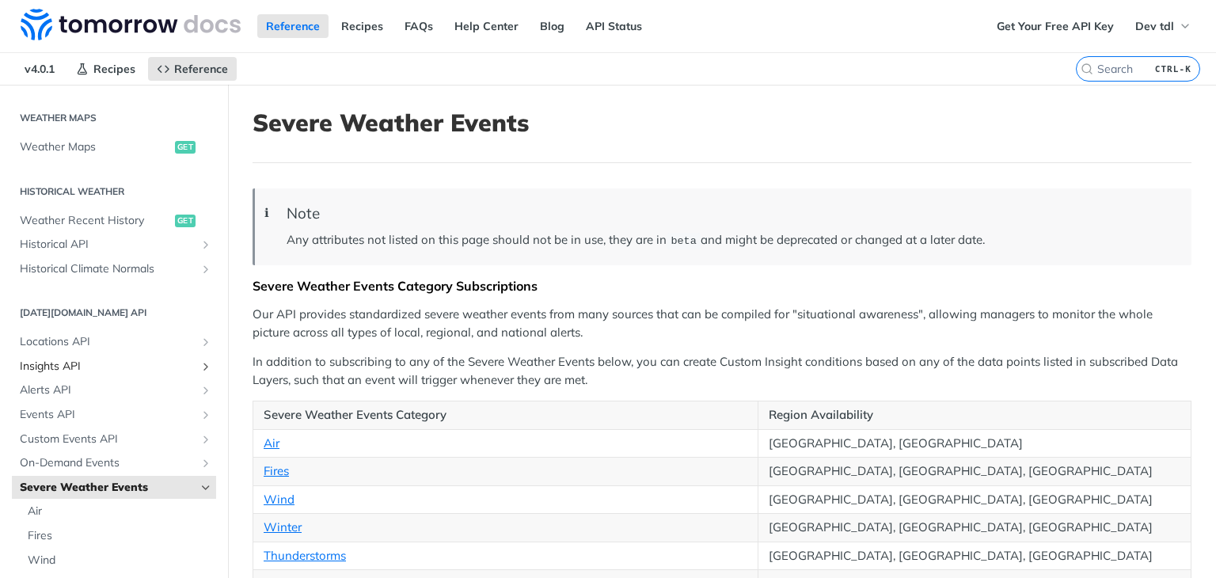
click at [102, 362] on span "Insights API" at bounding box center [108, 367] width 176 height 16
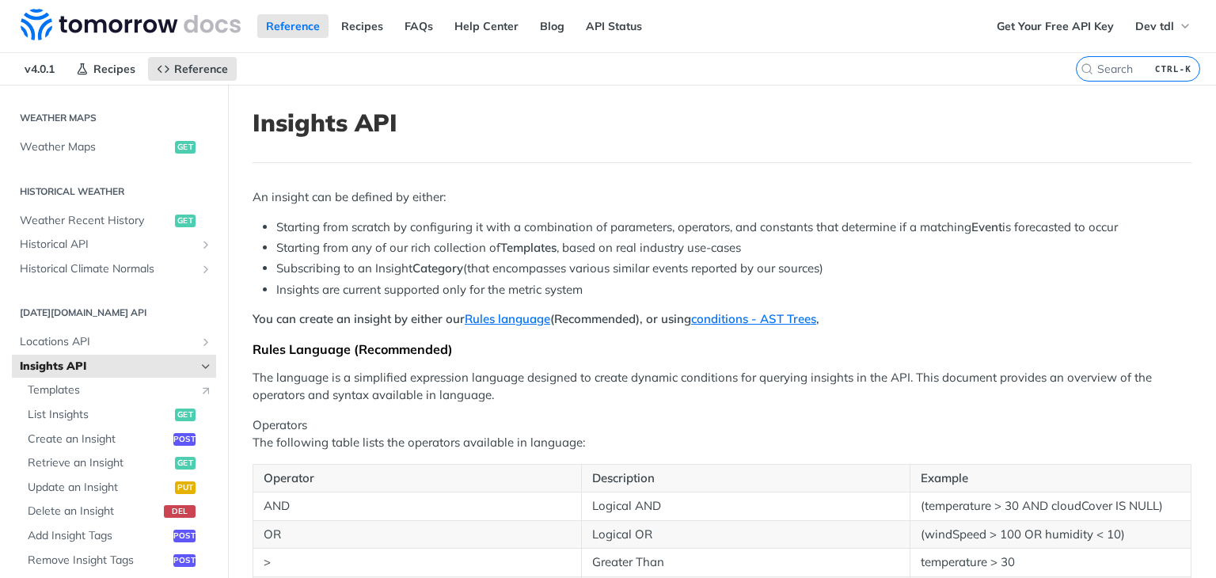
scroll to position [633, 0]
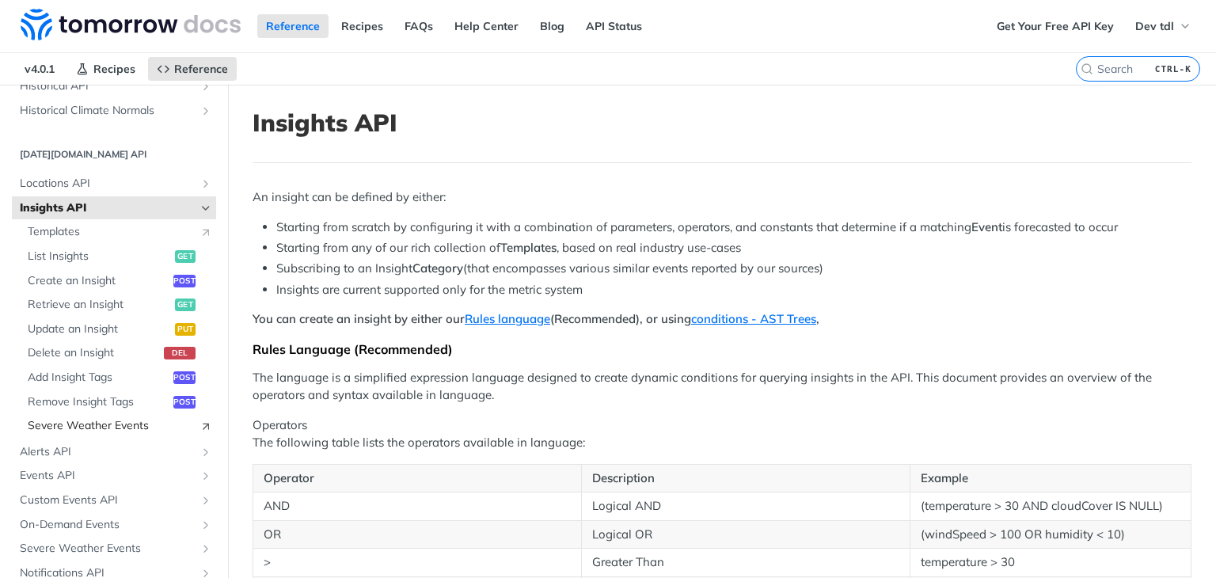
click at [68, 425] on span "Severe Weather Events" at bounding box center [110, 426] width 164 height 16
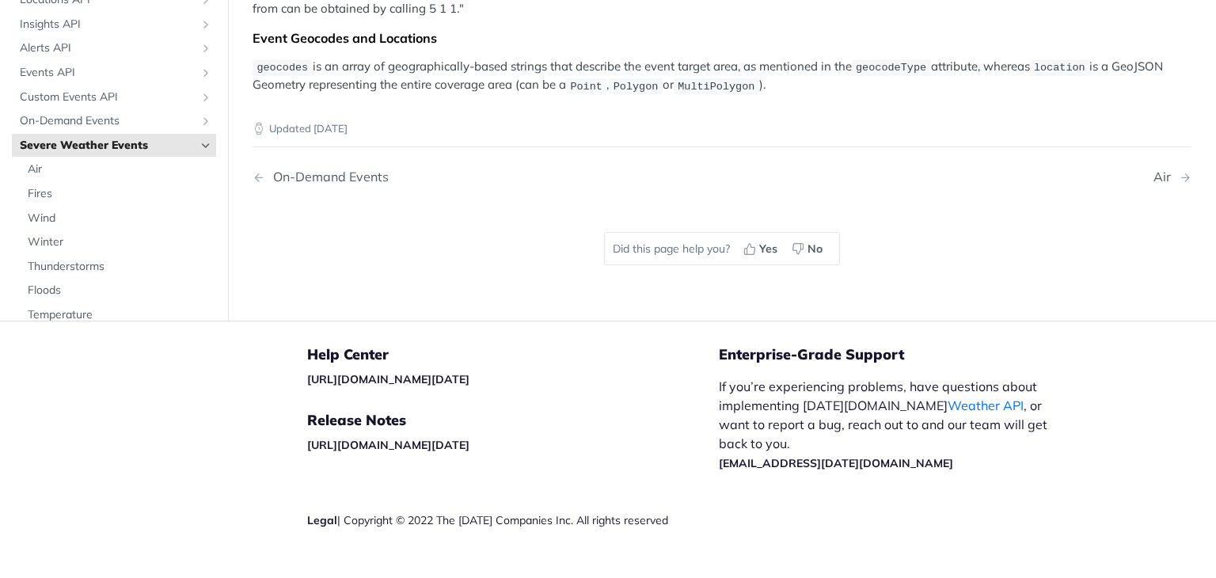
scroll to position [2285, 0]
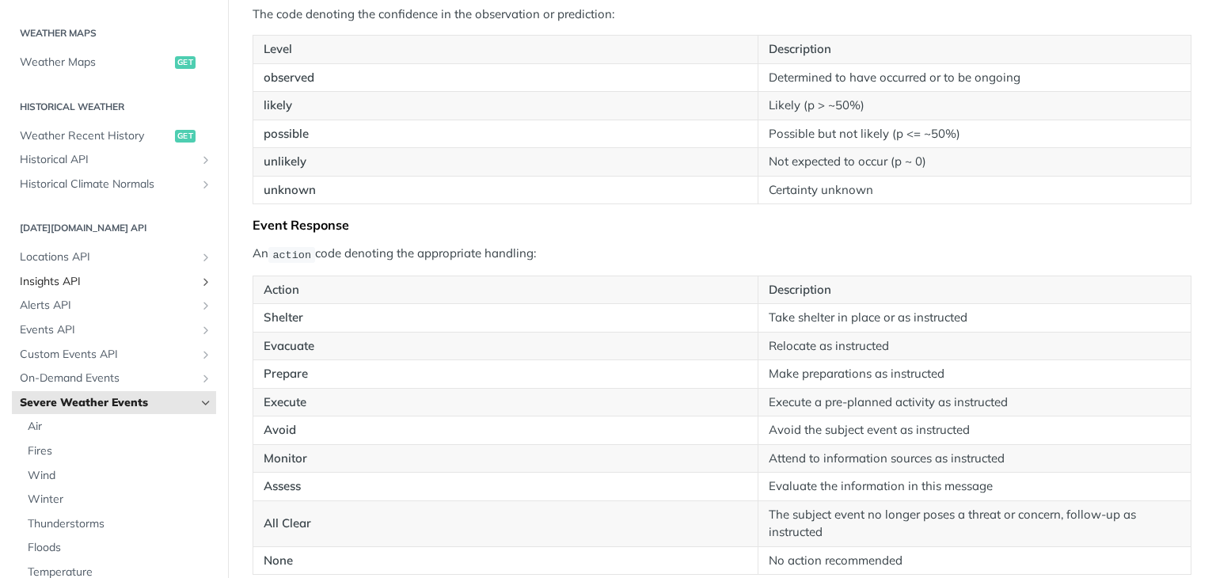
click at [102, 286] on span "Insights API" at bounding box center [108, 282] width 176 height 16
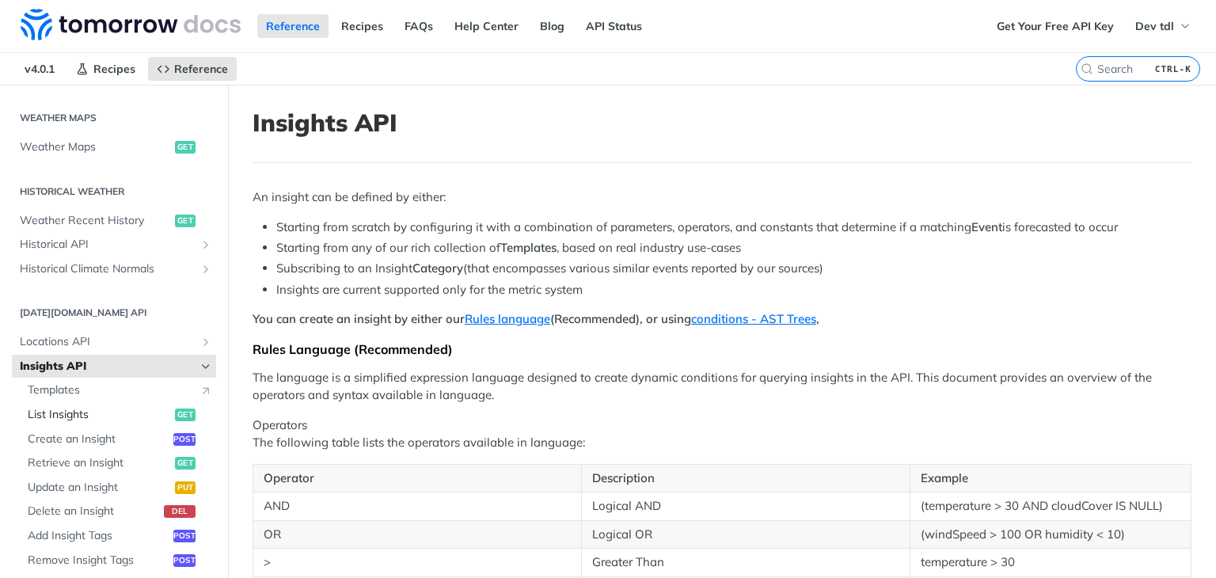
click at [65, 415] on span "List Insights" at bounding box center [99, 415] width 143 height 16
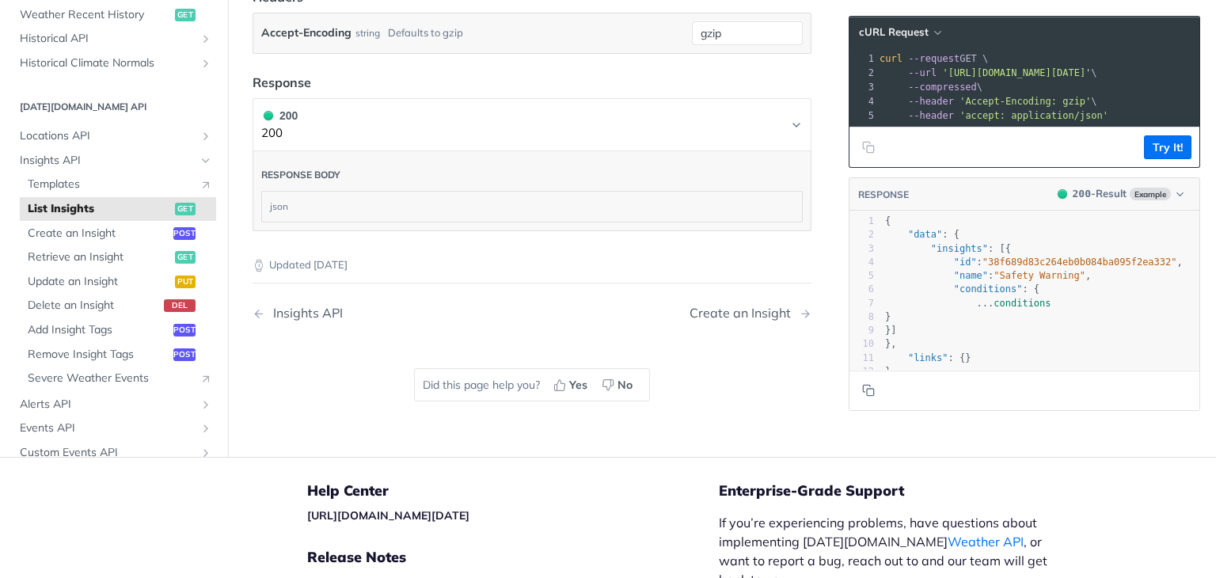
scroll to position [396, 0]
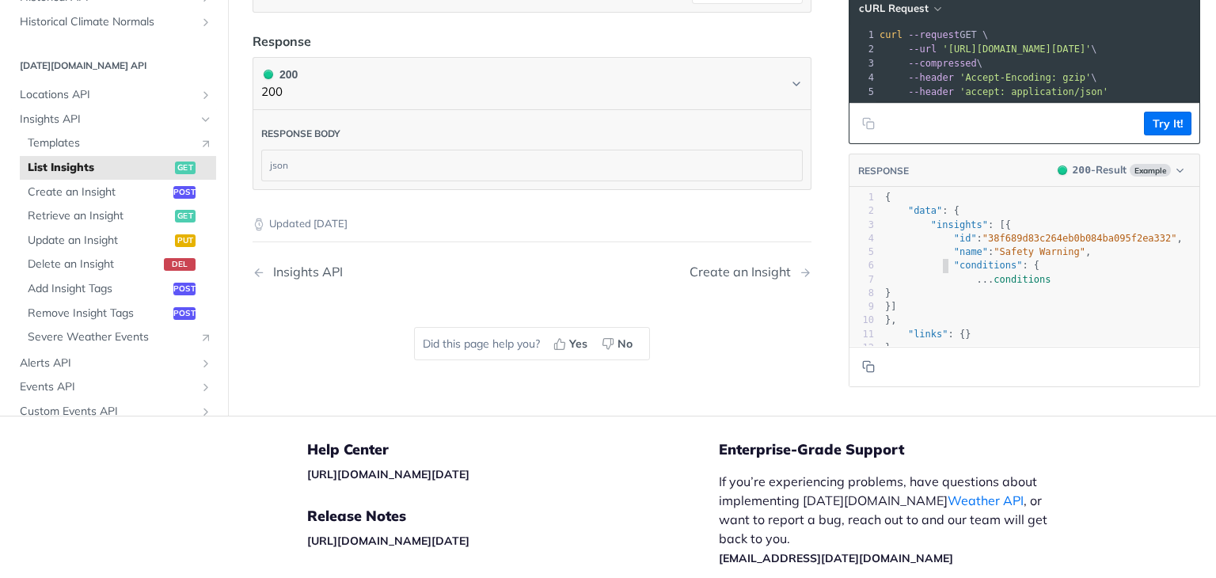
click at [928, 260] on span ""conditions" : {" at bounding box center [962, 265] width 154 height 11
click at [934, 314] on pre "}," at bounding box center [1046, 320] width 329 height 13
click at [947, 314] on pre "}," at bounding box center [1046, 320] width 329 height 13
click at [963, 328] on pre ""links" : {}" at bounding box center [1046, 334] width 329 height 13
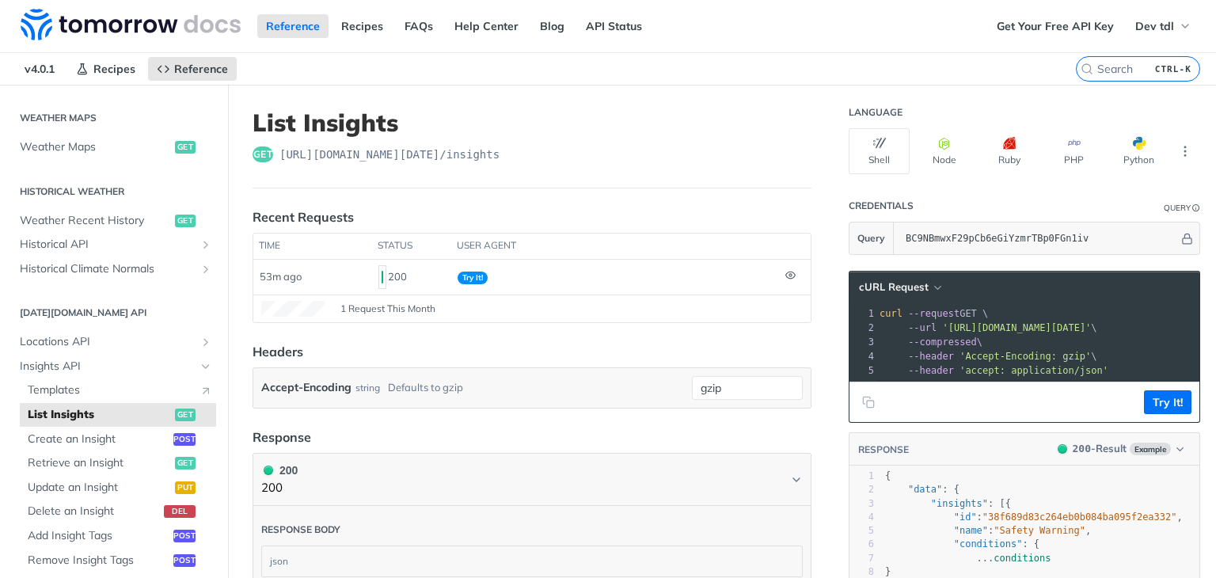
scroll to position [553, 0]
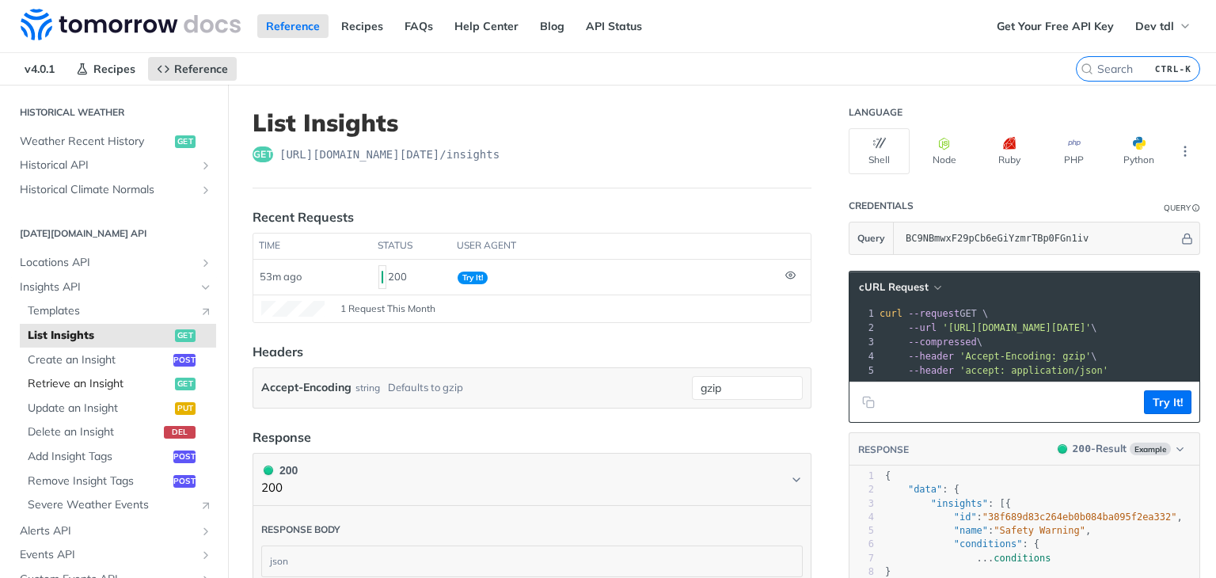
click at [99, 382] on span "Retrieve an Insight" at bounding box center [99, 384] width 143 height 16
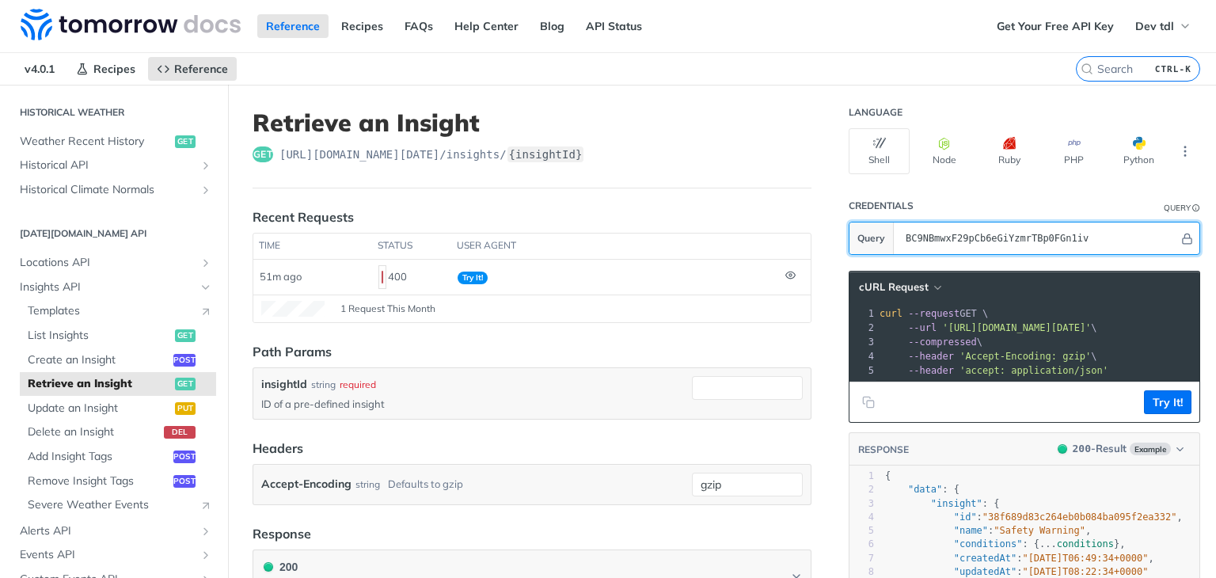
click at [944, 247] on input "BC9NBmwxF29pCb6eGiYzmrTBp0FGn1iv" at bounding box center [1038, 238] width 281 height 32
click at [619, 146] on div "get https://api.tomorrow.io/v4 /insights/ {insightId}" at bounding box center [532, 154] width 559 height 16
click at [554, 153] on label "{insightId}" at bounding box center [545, 154] width 77 height 16
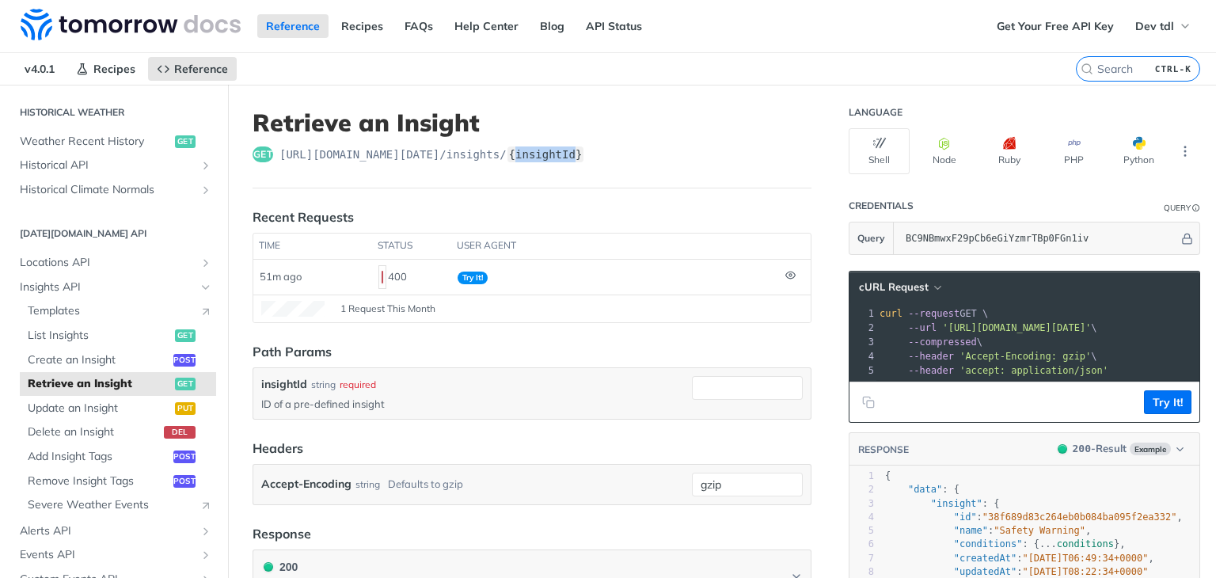
click at [554, 153] on label "{insightId}" at bounding box center [545, 154] width 77 height 16
click at [617, 137] on header "Retrieve an Insight get https://api.tomorrow.io/v4 /insights/ {insightId}" at bounding box center [532, 148] width 559 height 80
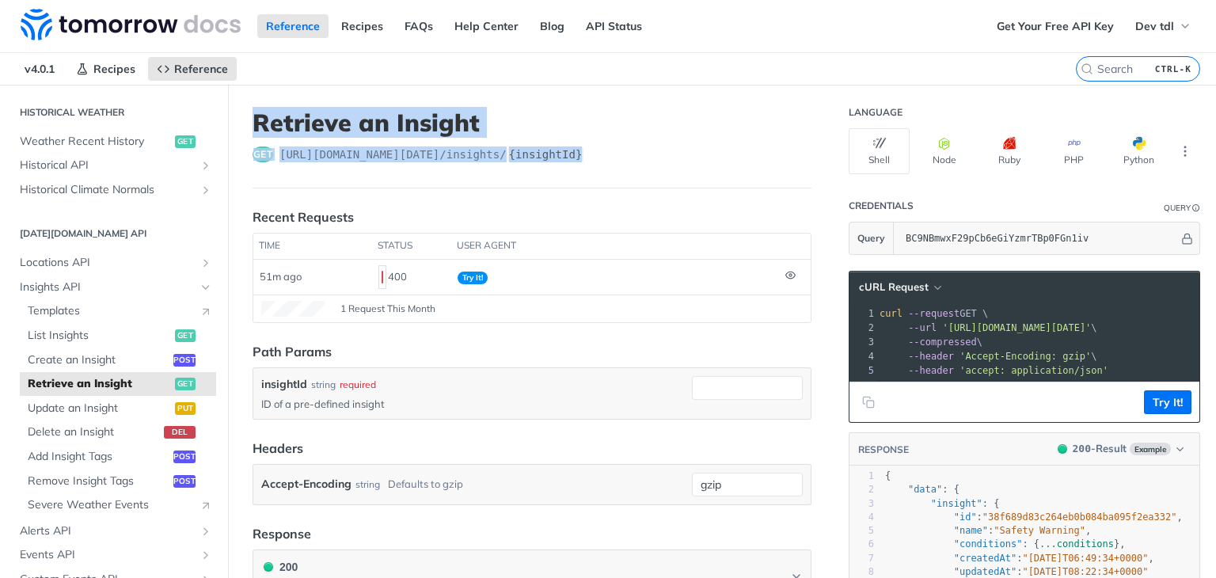
drag, startPoint x: 576, startPoint y: 151, endPoint x: 238, endPoint y: 118, distance: 339.7
click at [238, 118] on article "Retrieve an Insight get https://api.tomorrow.io/v4 /insights/ {insightId} Recen…" at bounding box center [532, 497] width 608 height 824
click at [245, 119] on article "Retrieve an Insight get https://api.tomorrow.io/v4 /insights/ {insightId} Recen…" at bounding box center [532, 497] width 608 height 824
drag, startPoint x: 245, startPoint y: 119, endPoint x: 583, endPoint y: 141, distance: 338.7
click at [583, 141] on article "Retrieve an Insight get https://api.tomorrow.io/v4 /insights/ {insightId} Recen…" at bounding box center [532, 497] width 608 height 824
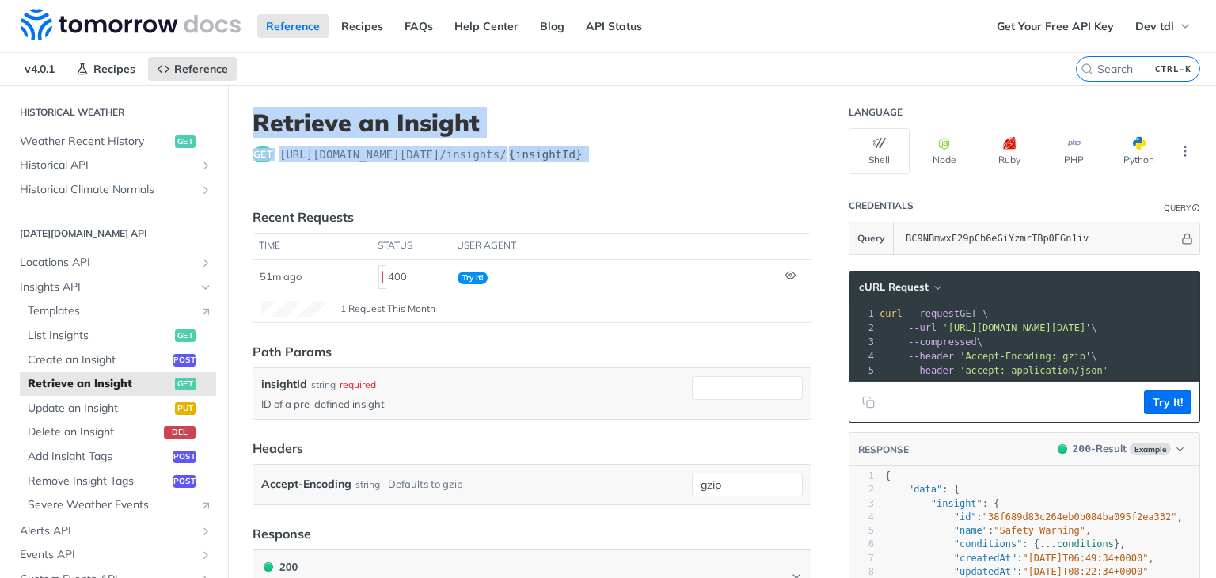
click at [583, 141] on header "Retrieve an Insight get https://api.tomorrow.io/v4 /insights/ {insightId}" at bounding box center [532, 148] width 559 height 80
drag, startPoint x: 583, startPoint y: 159, endPoint x: 264, endPoint y: 119, distance: 321.6
click at [264, 119] on header "Retrieve an Insight get https://api.tomorrow.io/v4 /insights/ {insightId}" at bounding box center [532, 148] width 559 height 80
click at [264, 119] on h1 "Retrieve an Insight" at bounding box center [532, 122] width 559 height 28
drag, startPoint x: 264, startPoint y: 119, endPoint x: 608, endPoint y: 142, distance: 345.2
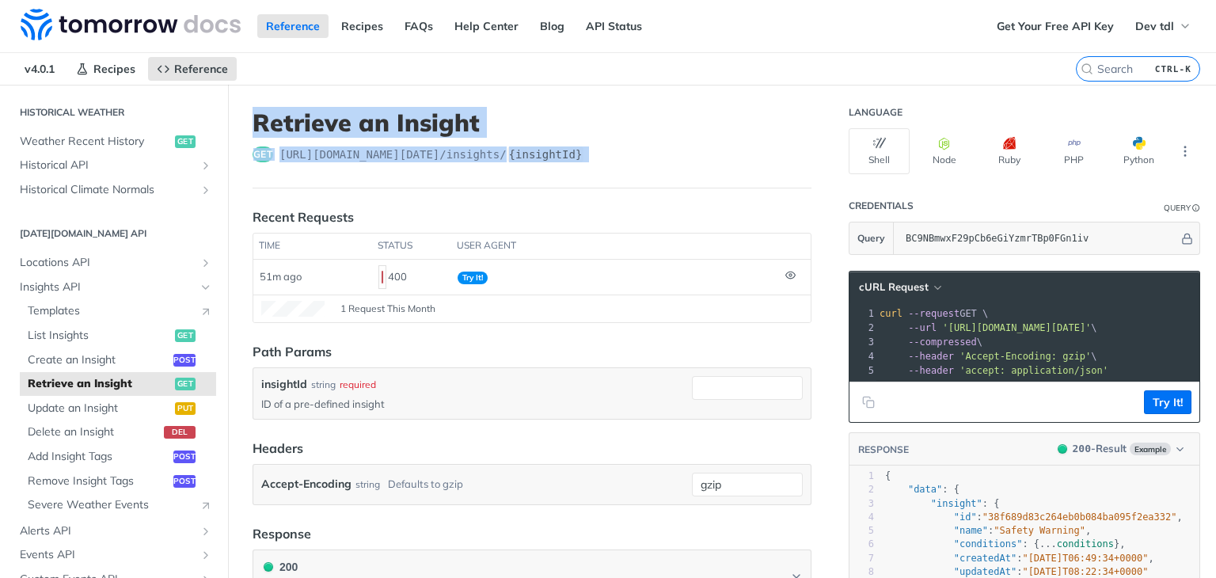
click at [608, 142] on header "Retrieve an Insight get https://api.tomorrow.io/v4 /insights/ {insightId}" at bounding box center [532, 148] width 559 height 80
click at [609, 142] on header "Retrieve an Insight get https://api.tomorrow.io/v4 /insights/ {insightId}" at bounding box center [532, 148] width 559 height 80
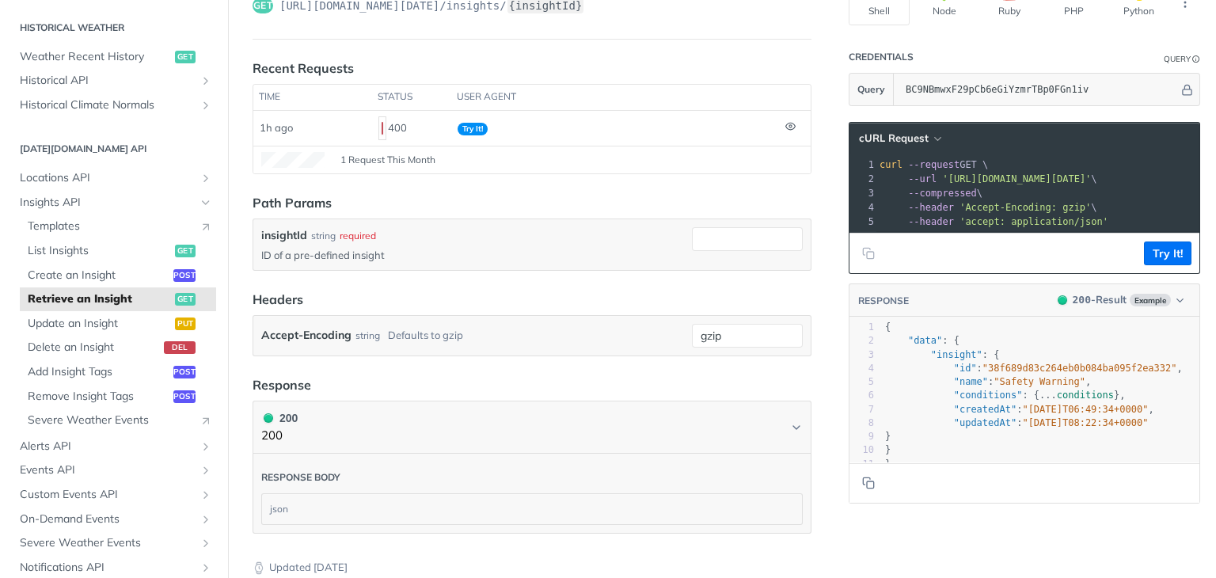
scroll to position [158, 0]
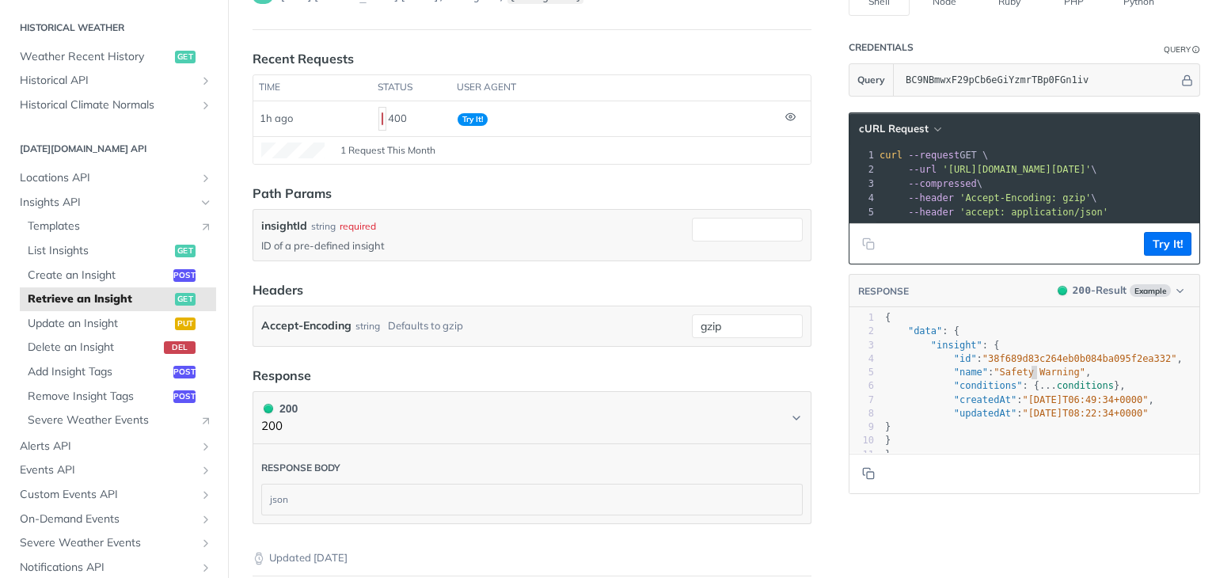
click at [1020, 378] on span ""Safety Warning"" at bounding box center [1039, 372] width 92 height 11
type textarea "Warning"
click at [1020, 378] on span ""Safety Warning"" at bounding box center [1039, 372] width 92 height 11
click at [1057, 391] on span "conditions" at bounding box center [1085, 385] width 57 height 11
type textarea "conditions"
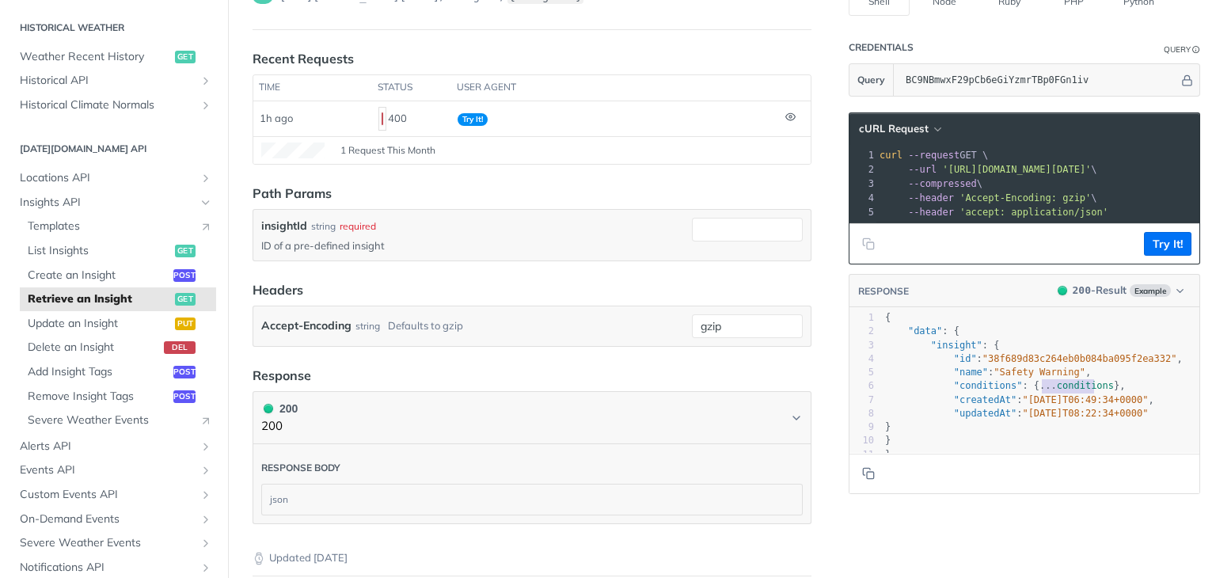
click at [1057, 391] on span "conditions" at bounding box center [1085, 385] width 57 height 11
click at [34, 206] on span "Insights API" at bounding box center [108, 203] width 176 height 16
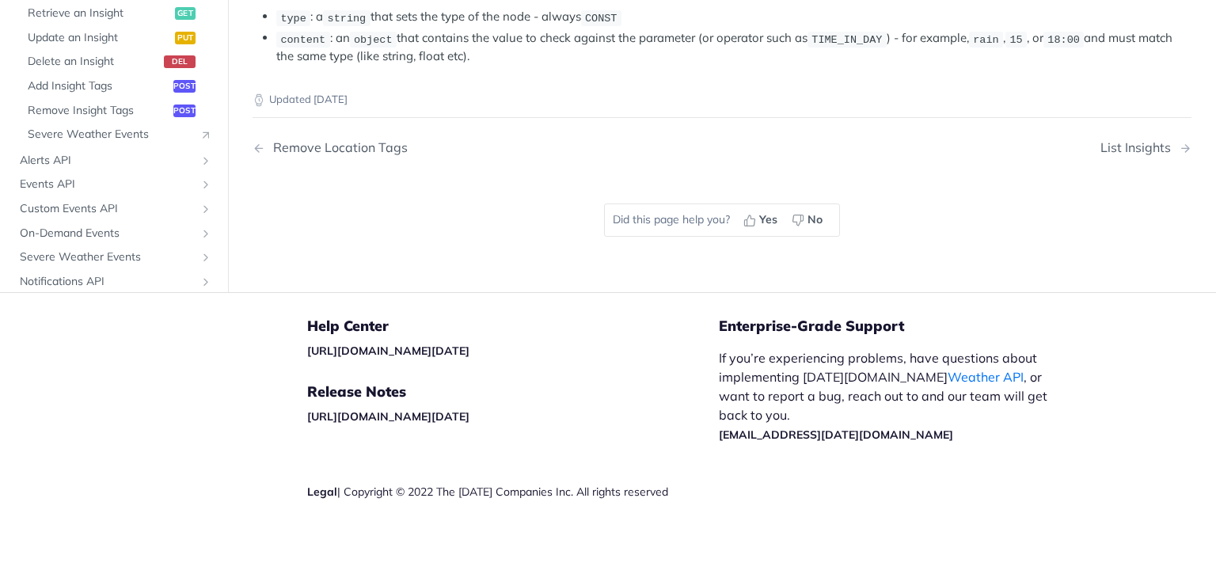
scroll to position [3113, 0]
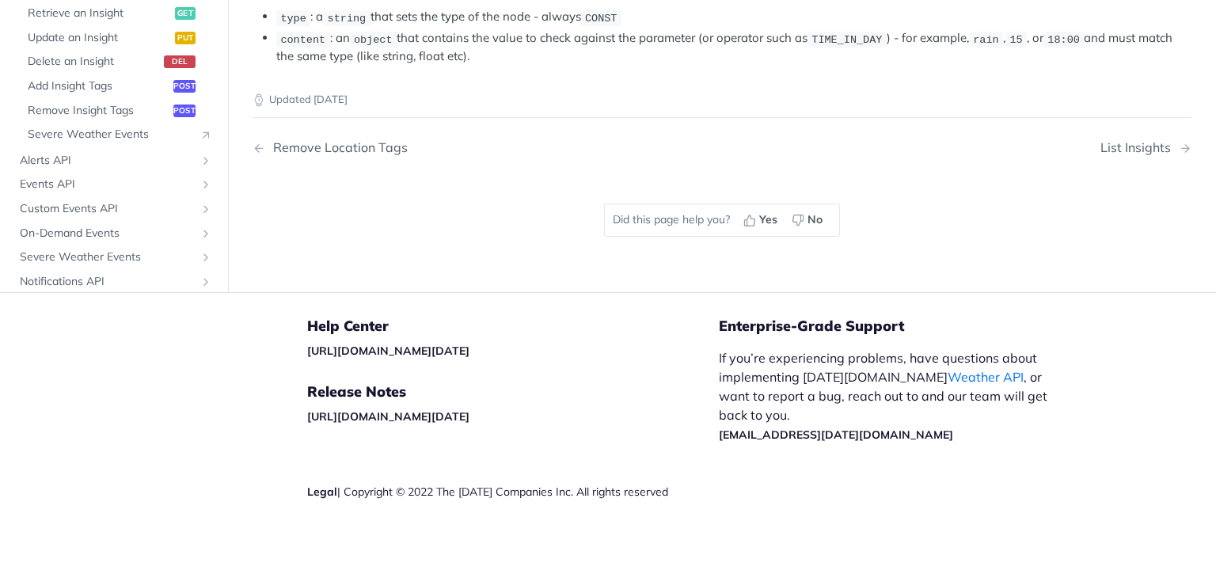
drag, startPoint x: 378, startPoint y: 252, endPoint x: 370, endPoint y: 240, distance: 13.8
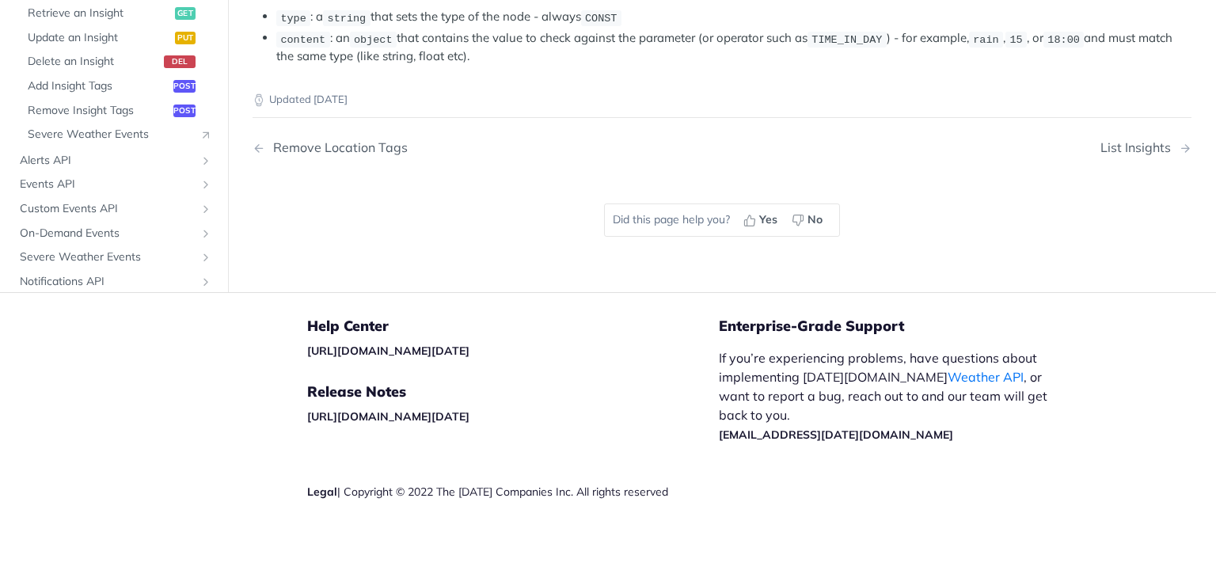
drag, startPoint x: 370, startPoint y: 240, endPoint x: 386, endPoint y: 263, distance: 27.4
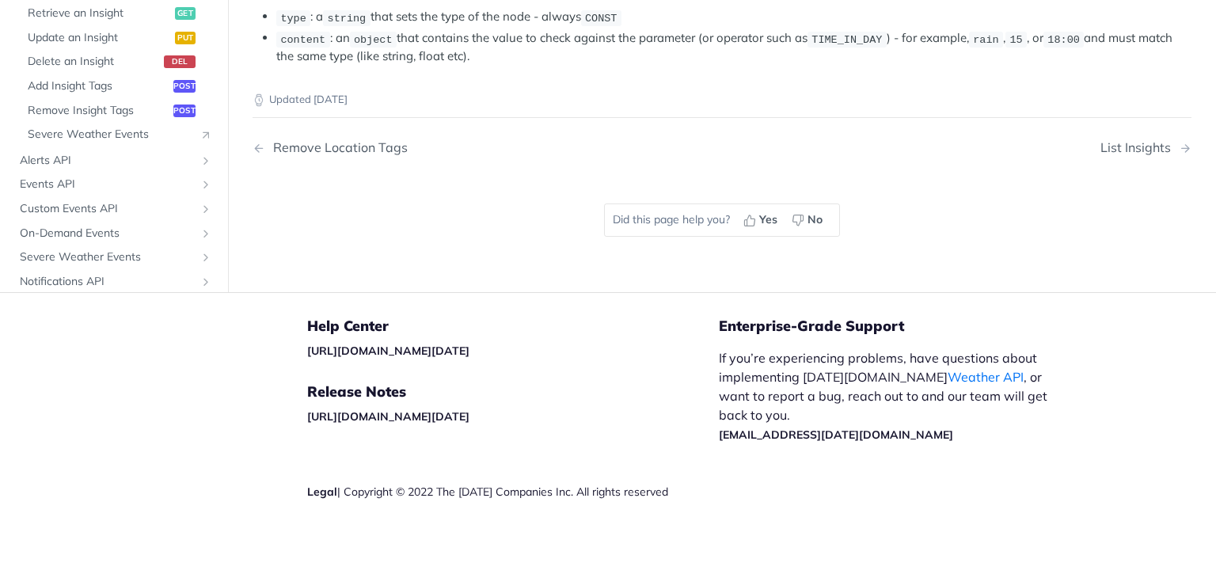
drag, startPoint x: 386, startPoint y: 263, endPoint x: 378, endPoint y: 237, distance: 27.3
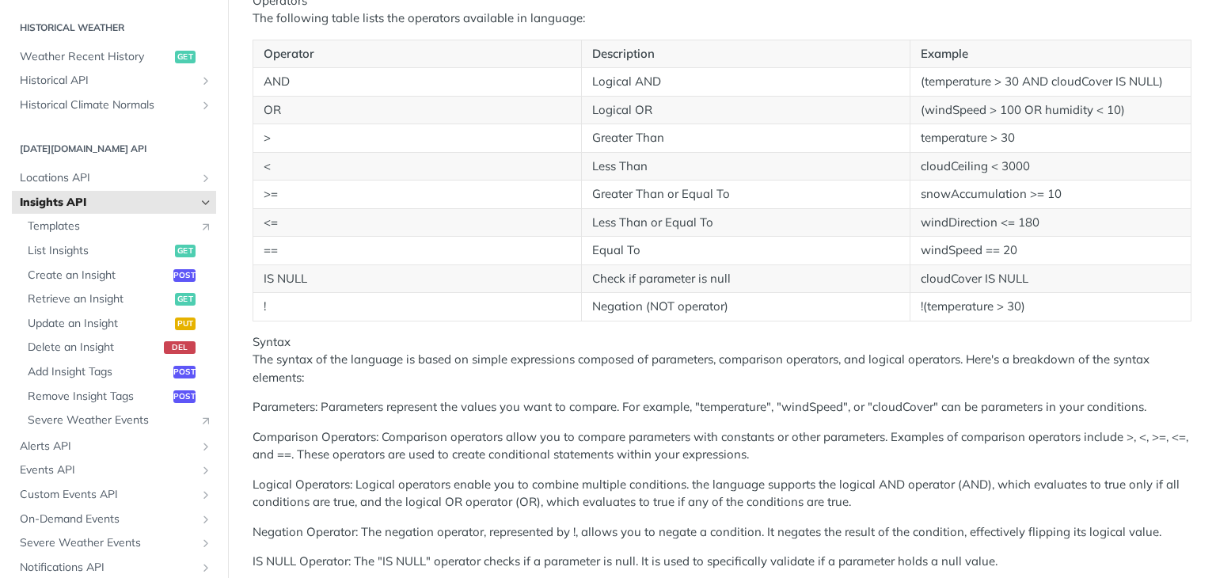
scroll to position [0, 0]
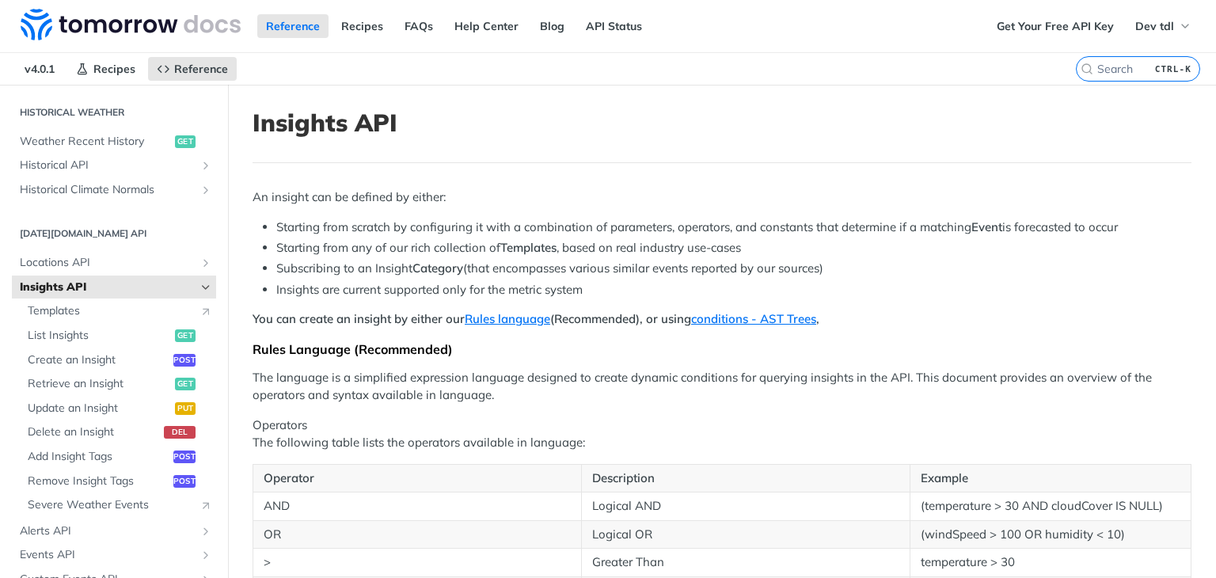
click at [370, 123] on h1 "Insights API" at bounding box center [722, 122] width 939 height 28
drag, startPoint x: 370, startPoint y: 123, endPoint x: 301, endPoint y: 127, distance: 69.7
click at [301, 127] on h1 "Insights API" at bounding box center [722, 122] width 939 height 28
copy h1 "Insights API"
click at [440, 125] on h1 "Insights API" at bounding box center [722, 122] width 939 height 28
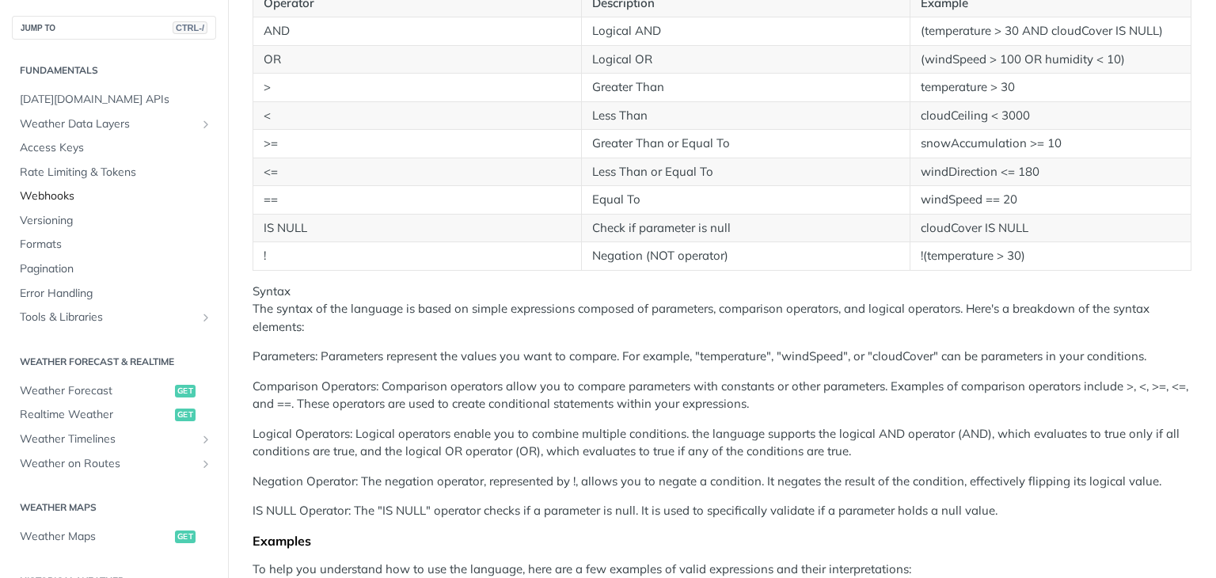
click at [59, 197] on span "Webhooks" at bounding box center [116, 196] width 192 height 16
click at [744, 309] on p "Syntax The syntax of the language is based on simple expressions composed of pa…" at bounding box center [722, 310] width 939 height 54
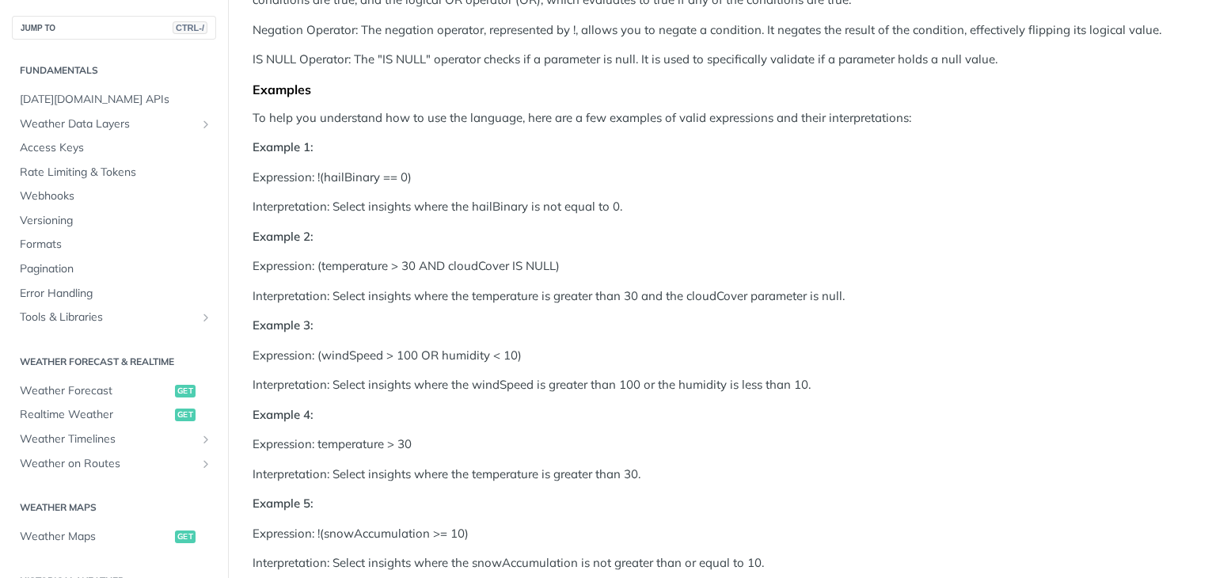
scroll to position [980, 0]
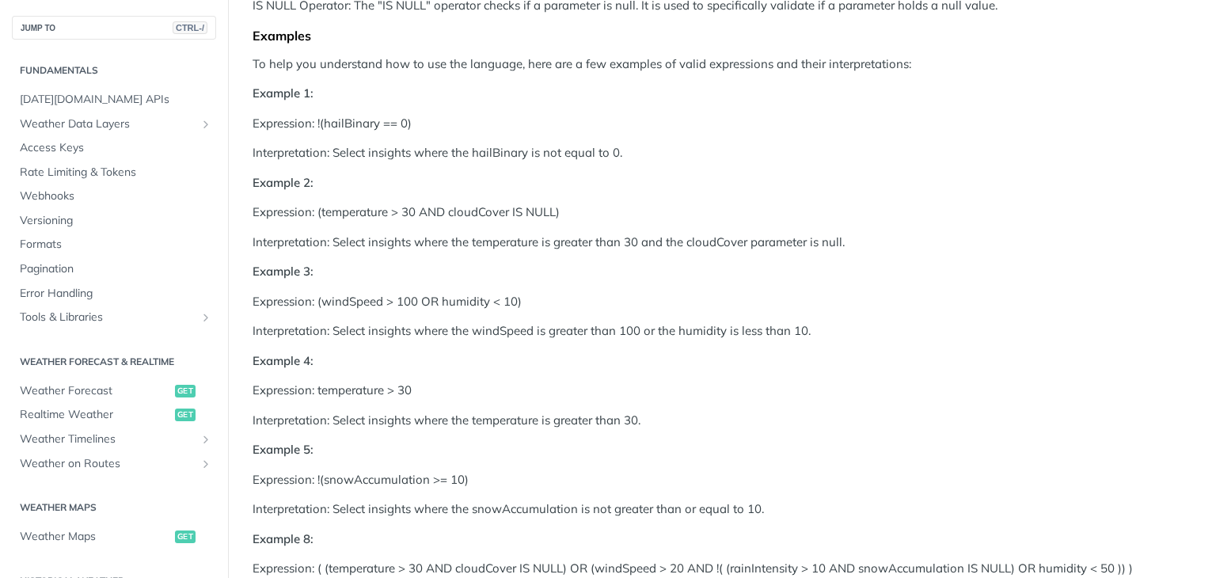
click at [766, 352] on p "Example 4:" at bounding box center [722, 361] width 939 height 18
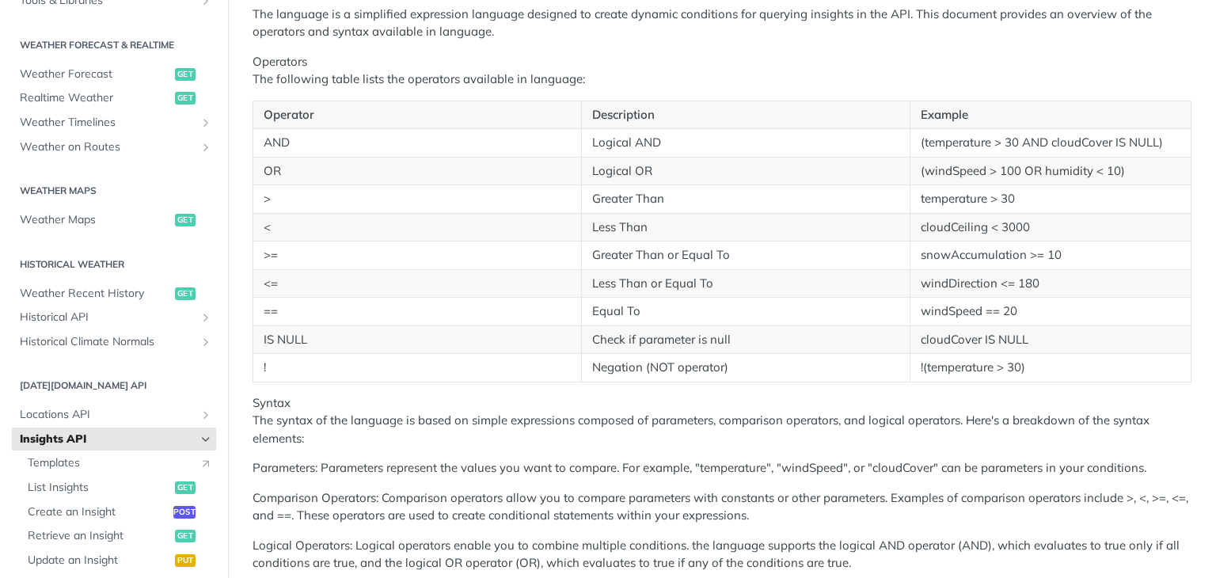
scroll to position [396, 0]
